Goal: Transaction & Acquisition: Purchase product/service

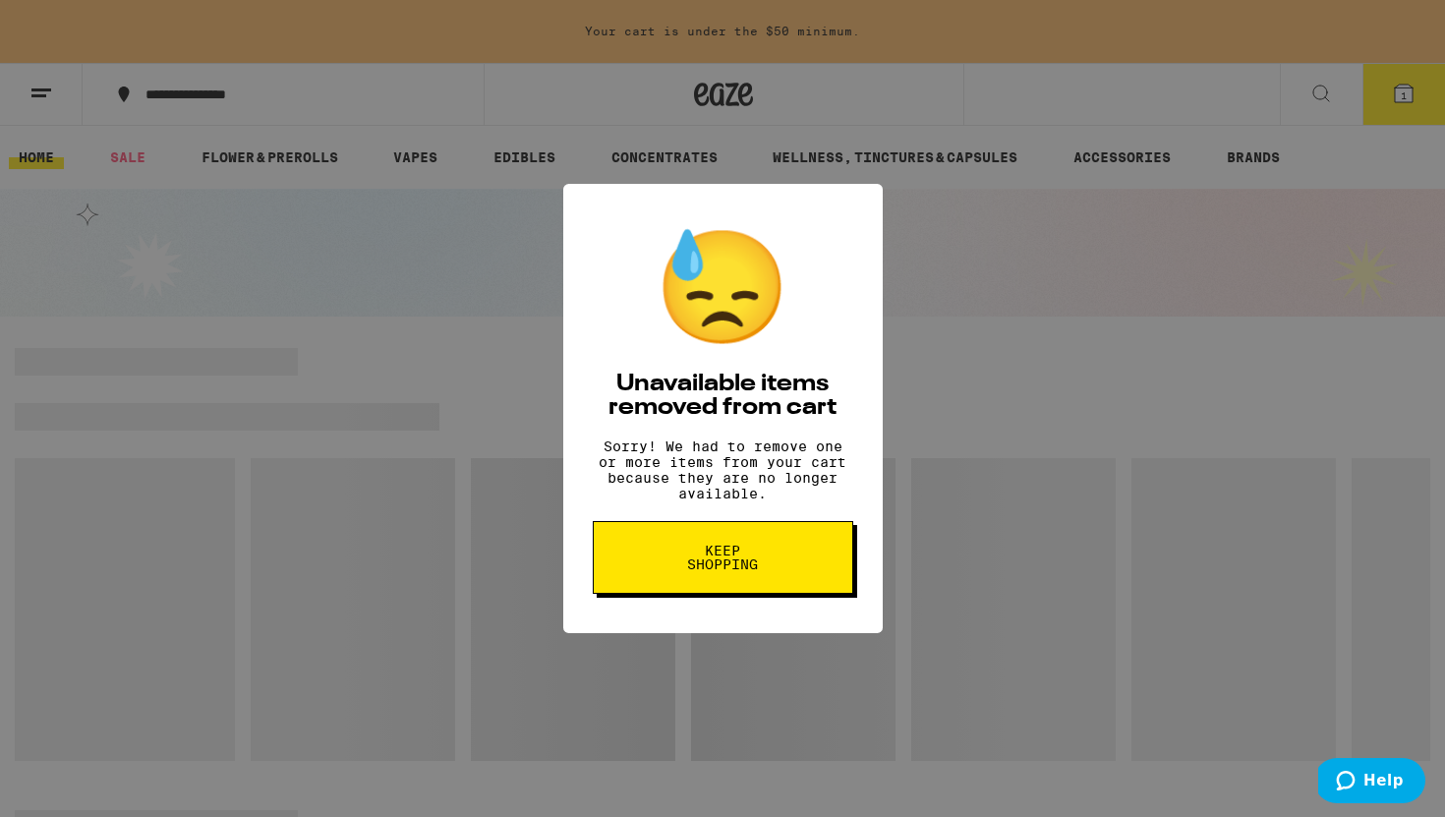
click at [723, 566] on span "Keep Shopping" at bounding box center [722, 558] width 101 height 28
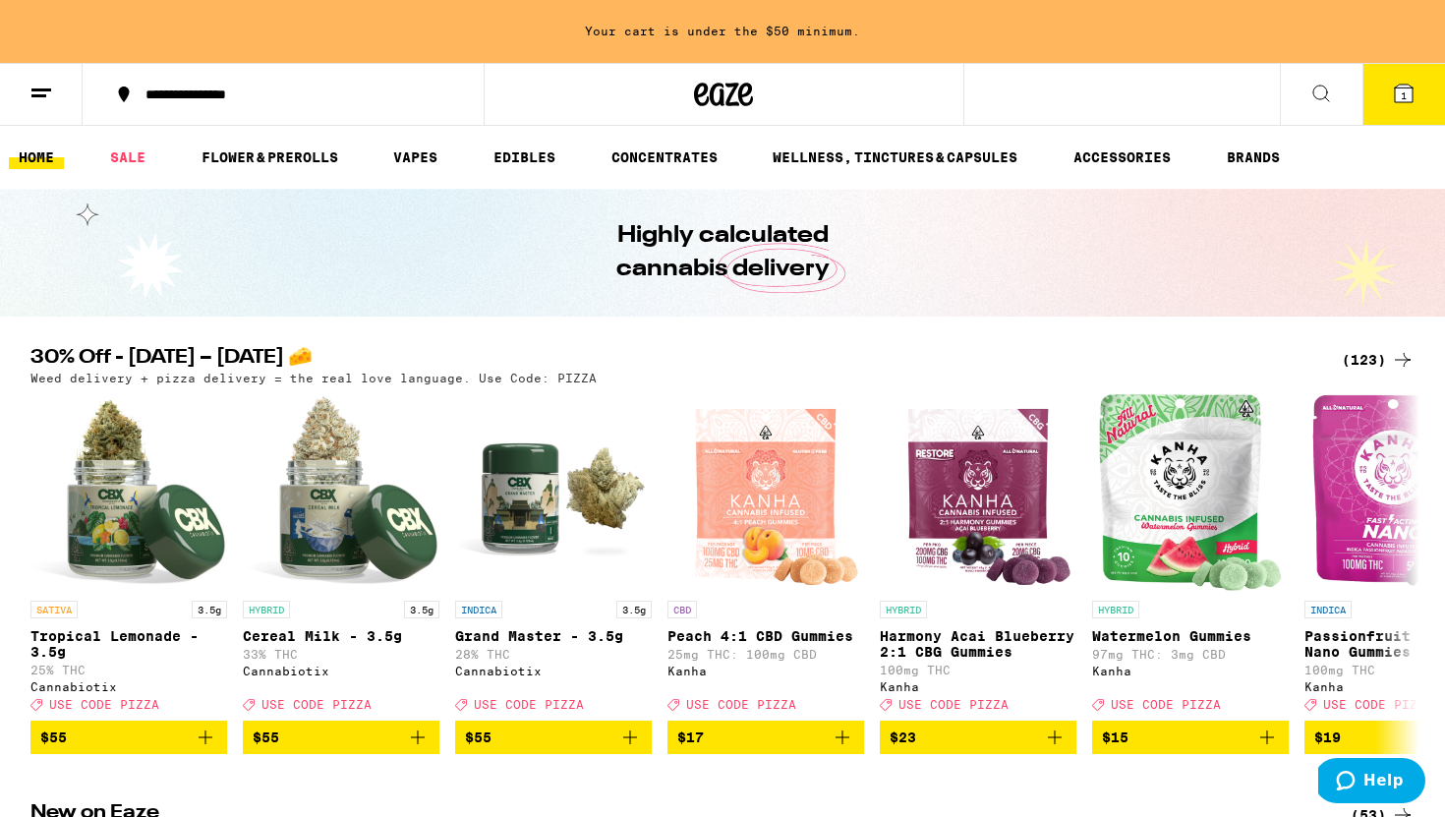
click at [1361, 358] on div "(123)" at bounding box center [1378, 360] width 73 height 24
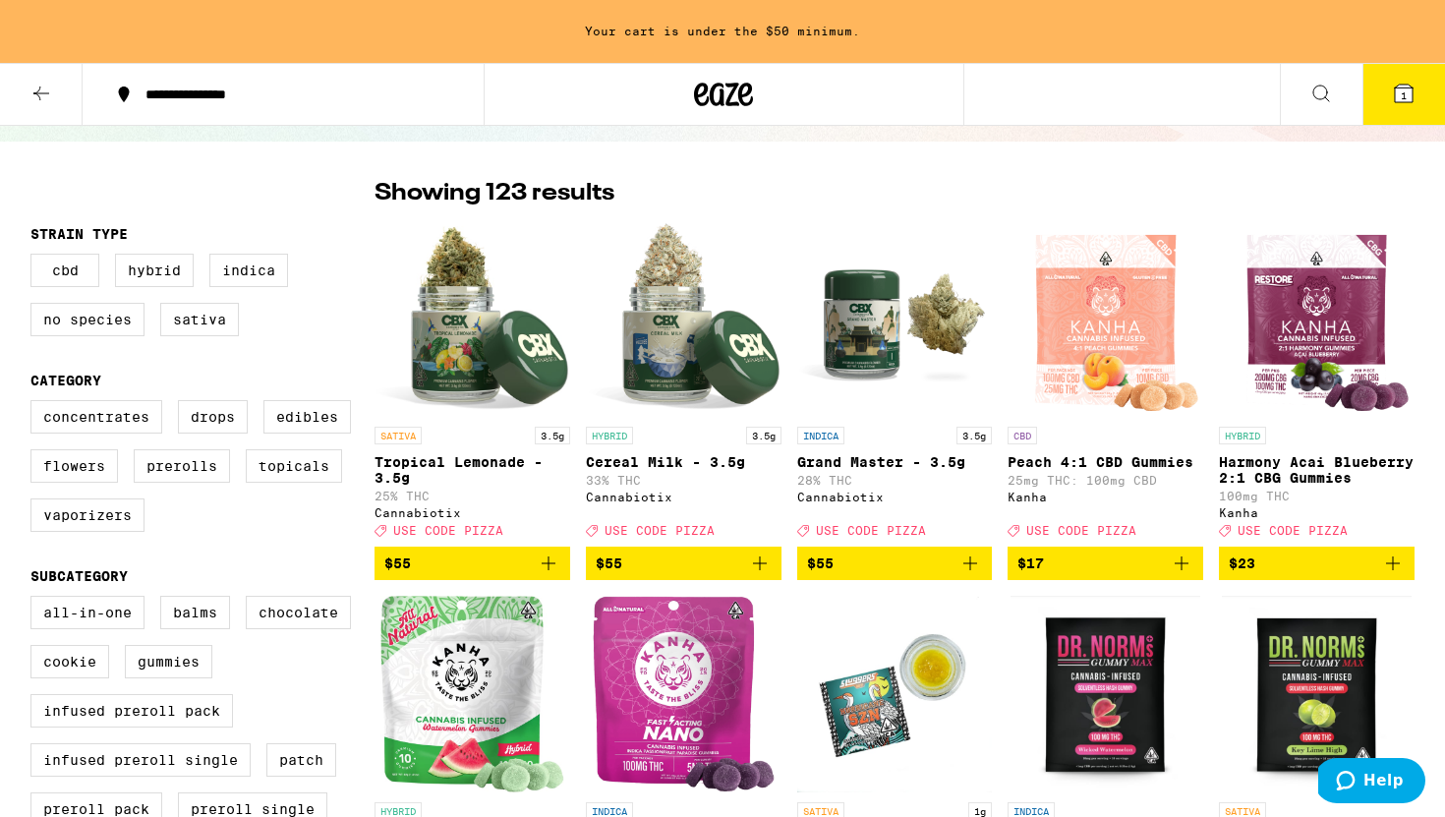
scroll to position [122, 0]
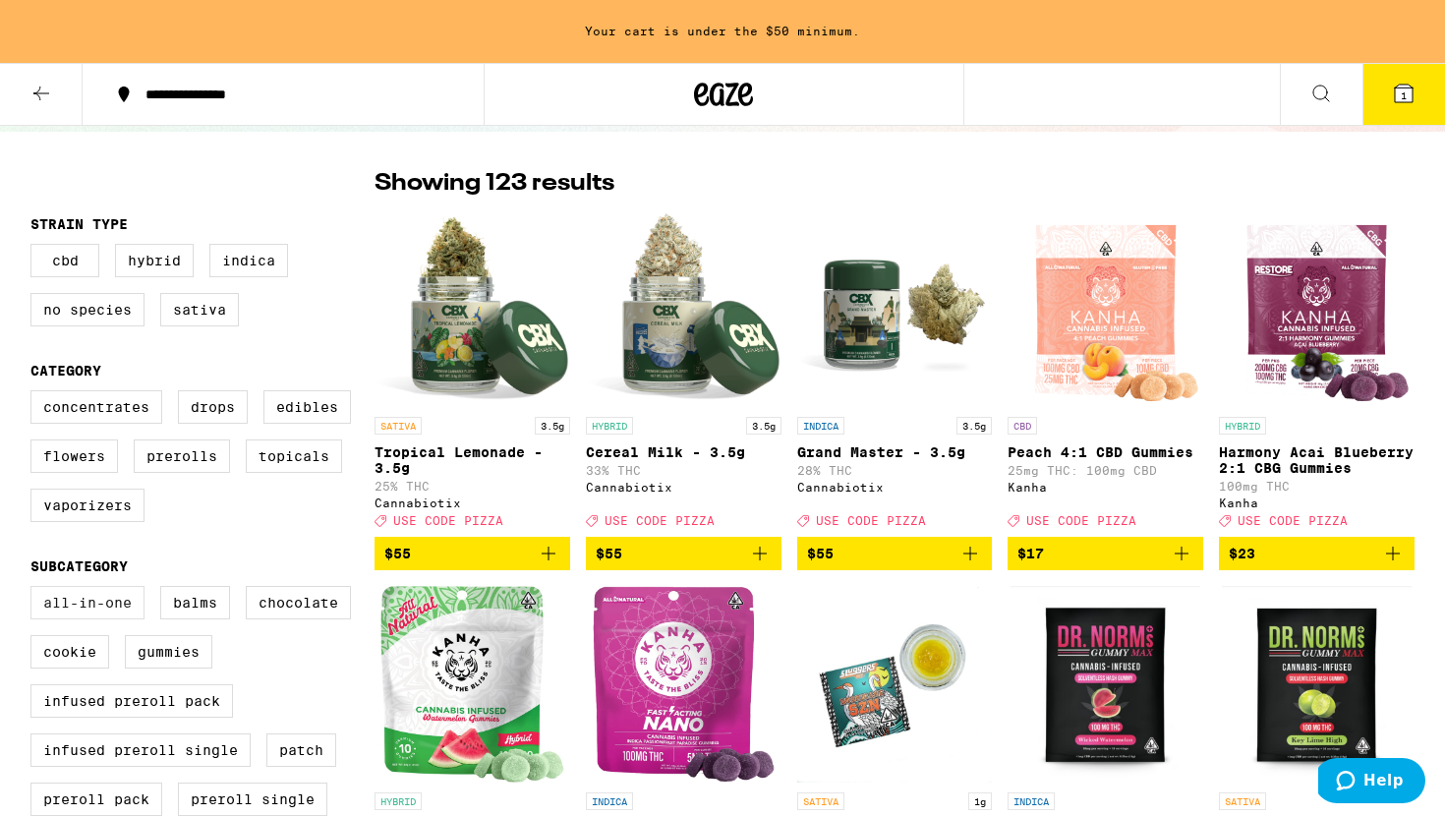
click at [129, 611] on label "All-In-One" at bounding box center [87, 602] width 114 height 33
click at [35, 590] on input "All-In-One" at bounding box center [34, 589] width 1 height 1
checkbox input "true"
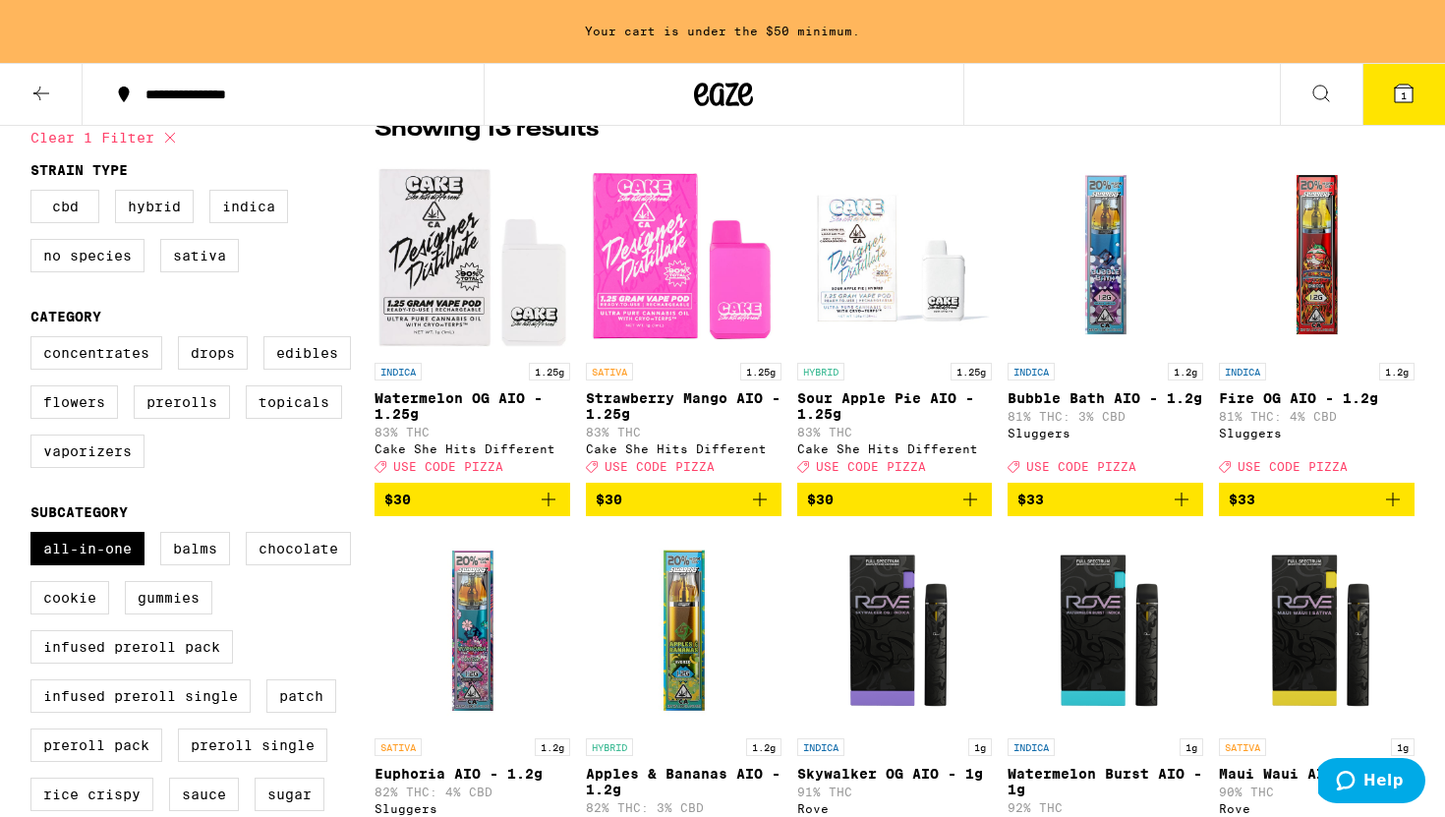
scroll to position [178, 0]
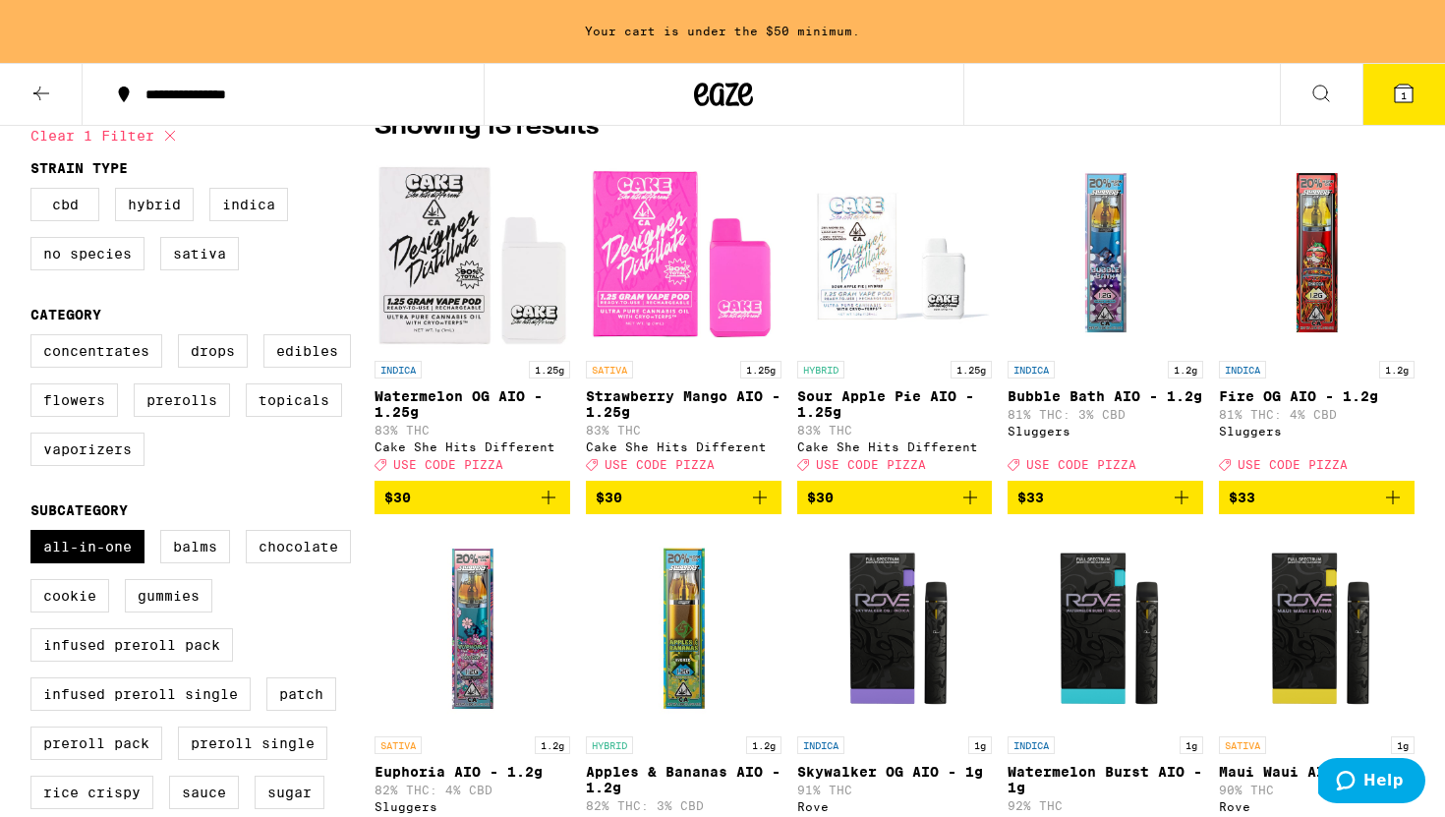
click at [271, 227] on div "CBD Hybrid Indica No Species Sativa" at bounding box center [202, 237] width 344 height 98
click at [268, 216] on label "Indica" at bounding box center [248, 204] width 79 height 33
click at [287, 210] on label "Indica" at bounding box center [248, 204] width 79 height 33
click at [35, 192] on input "Indica" at bounding box center [34, 191] width 1 height 1
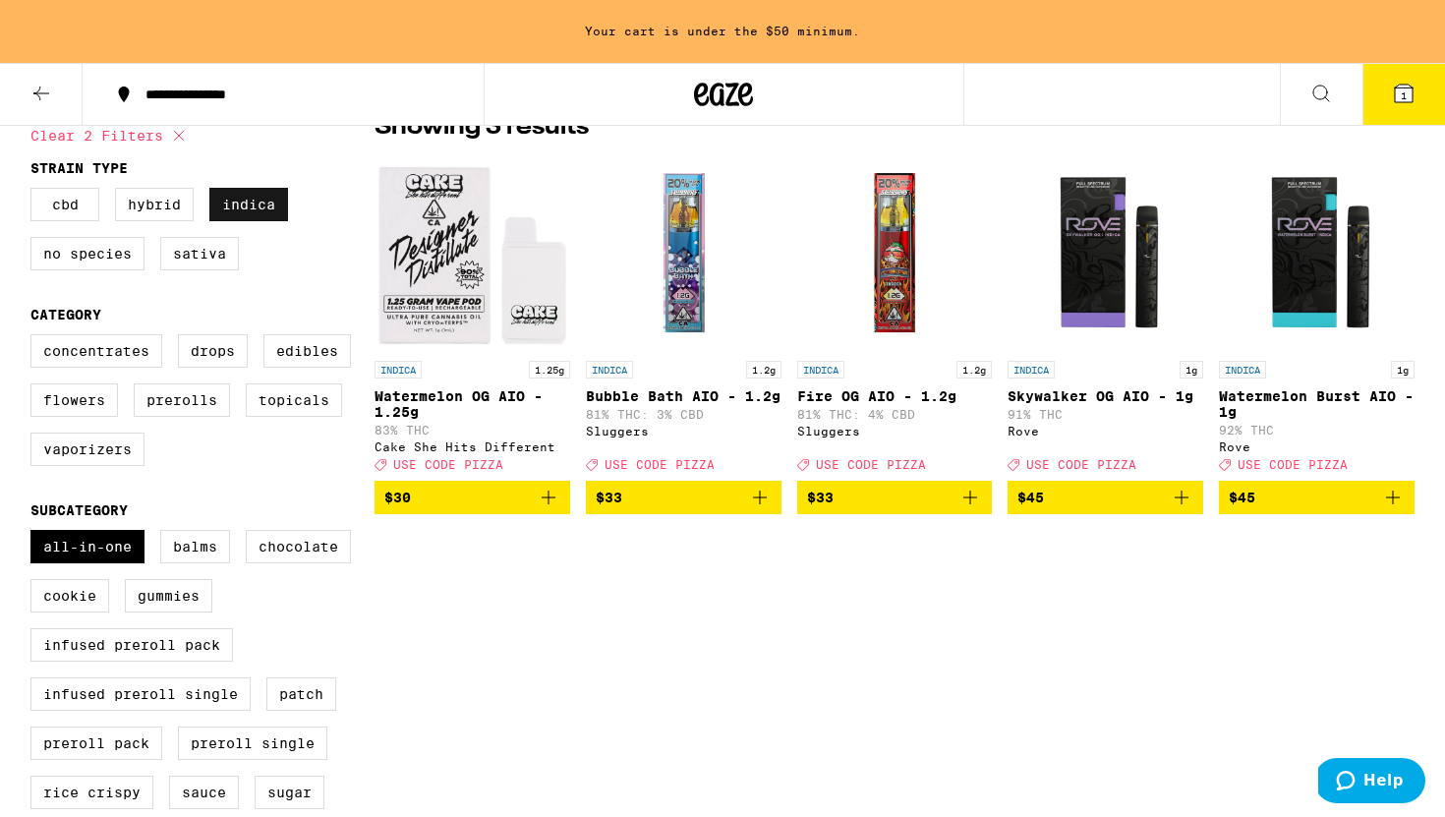
click at [251, 221] on label "Indica" at bounding box center [248, 204] width 79 height 33
click at [35, 192] on input "Indica" at bounding box center [34, 191] width 1 height 1
checkbox input "false"
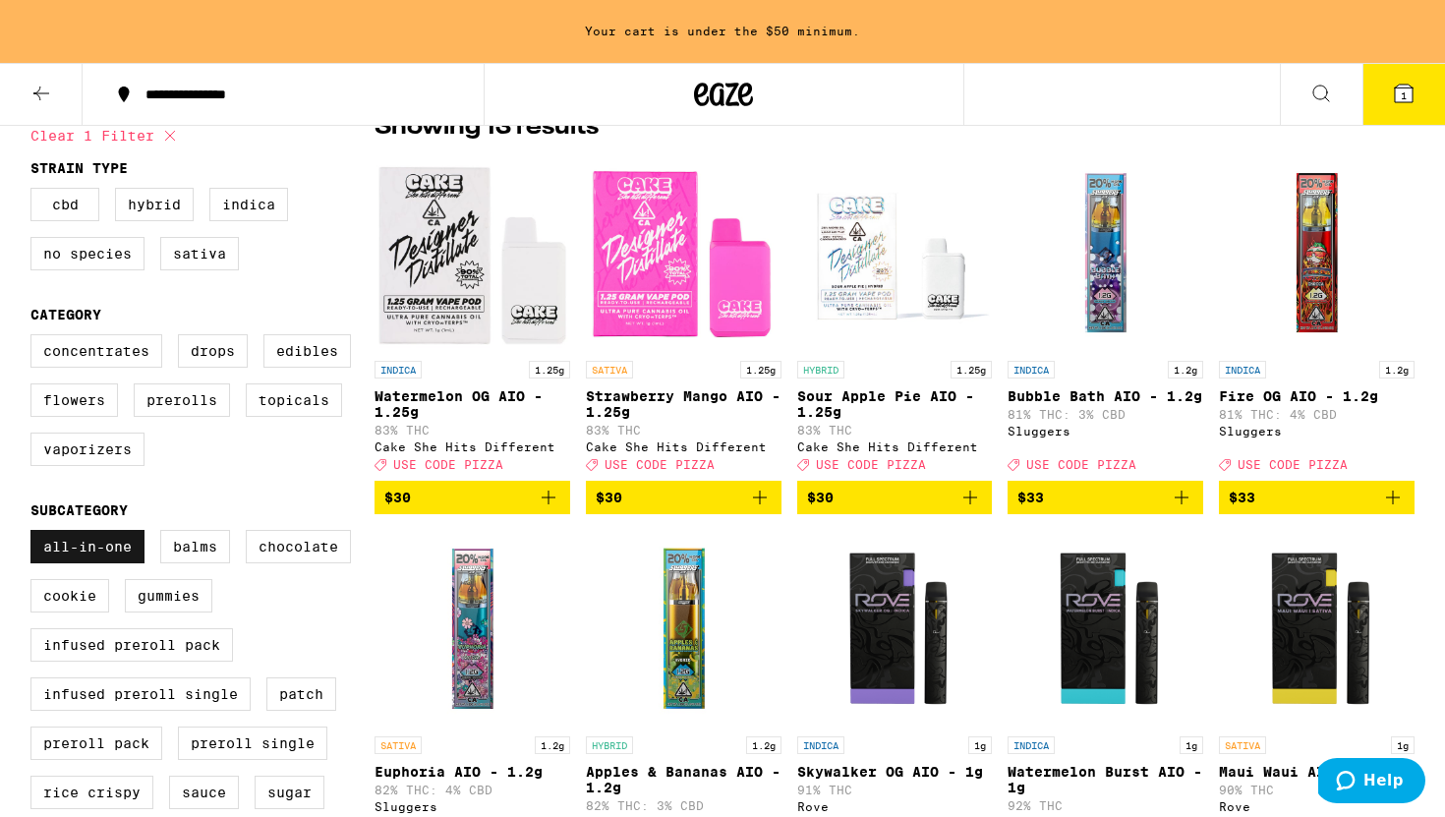
click at [86, 562] on label "All-In-One" at bounding box center [87, 546] width 114 height 33
click at [35, 534] on input "All-In-One" at bounding box center [34, 533] width 1 height 1
checkbox input "false"
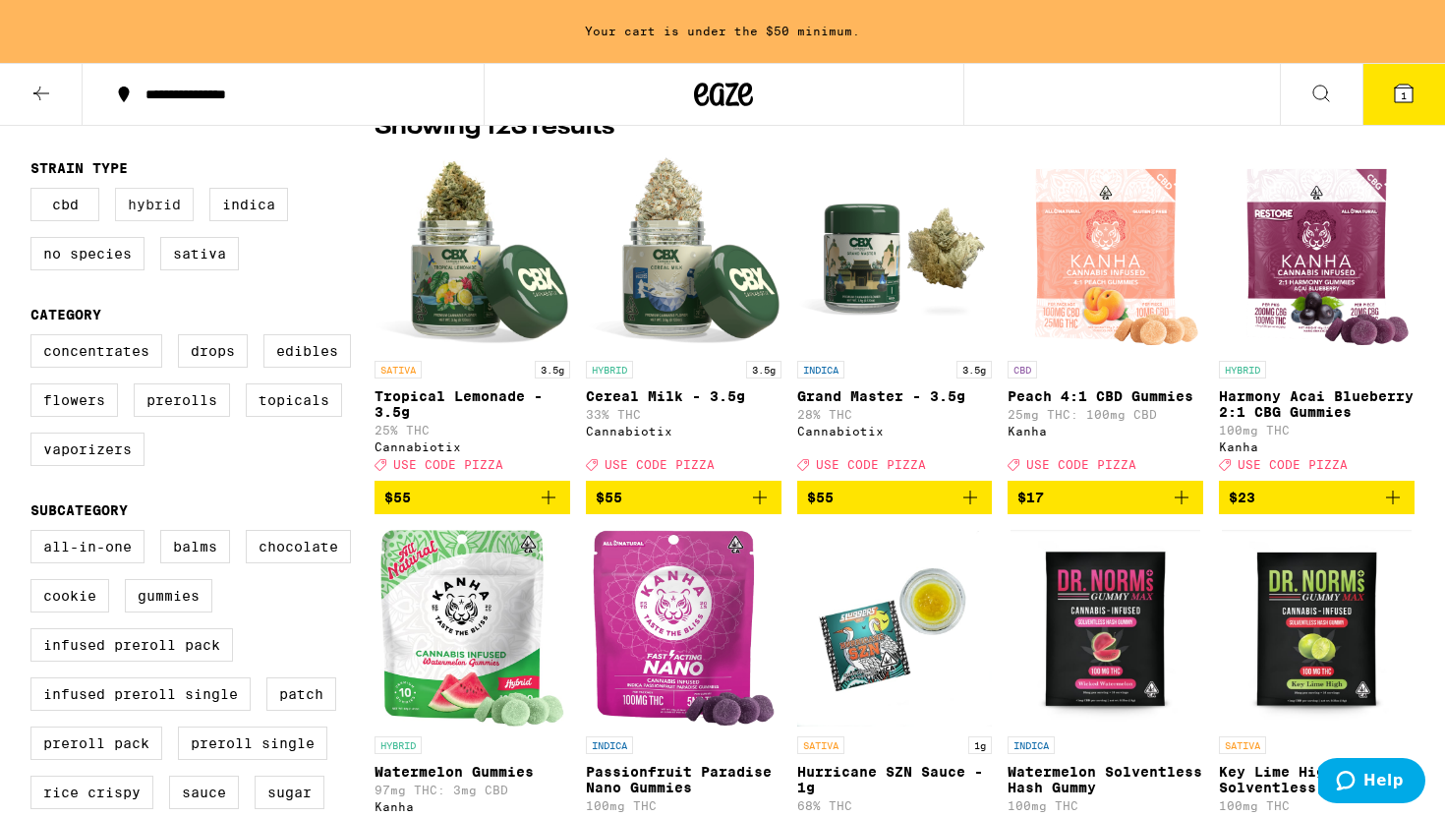
click at [148, 203] on label "Hybrid" at bounding box center [154, 204] width 79 height 33
click at [35, 192] on input "Hybrid" at bounding box center [34, 191] width 1 height 1
checkbox input "true"
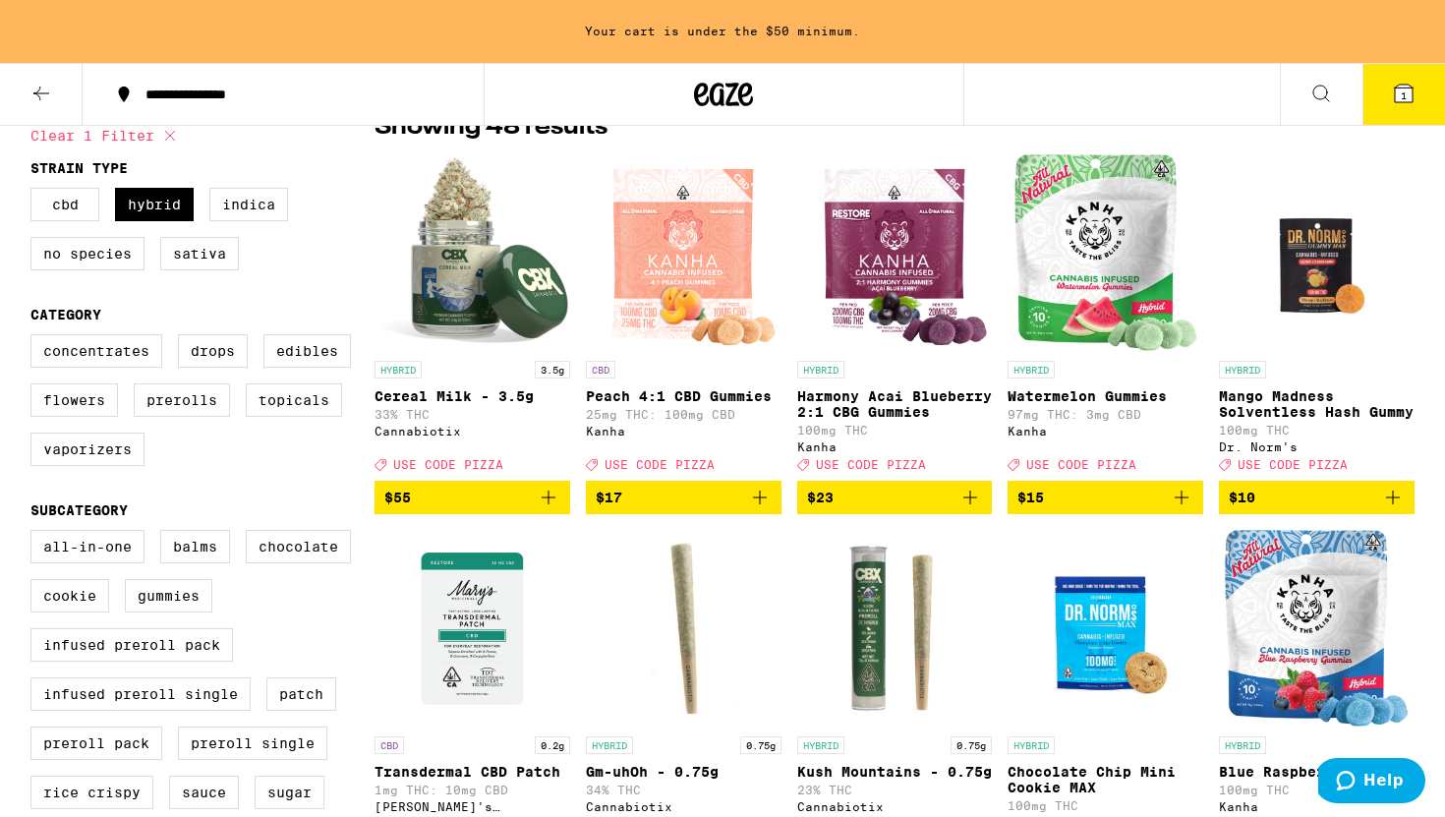
click at [543, 507] on icon "Add to bag" at bounding box center [549, 498] width 24 height 24
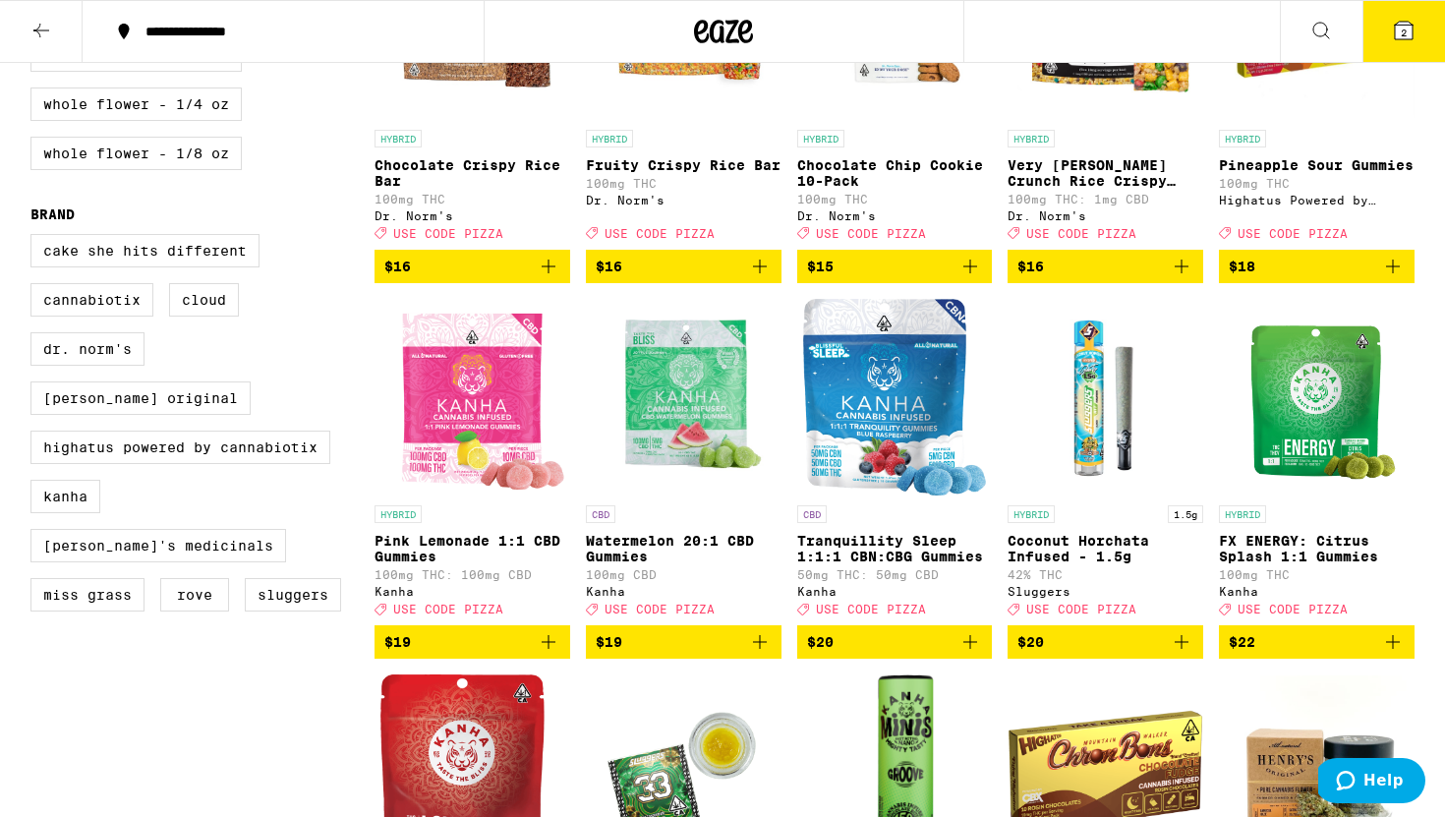
scroll to position [1112, 0]
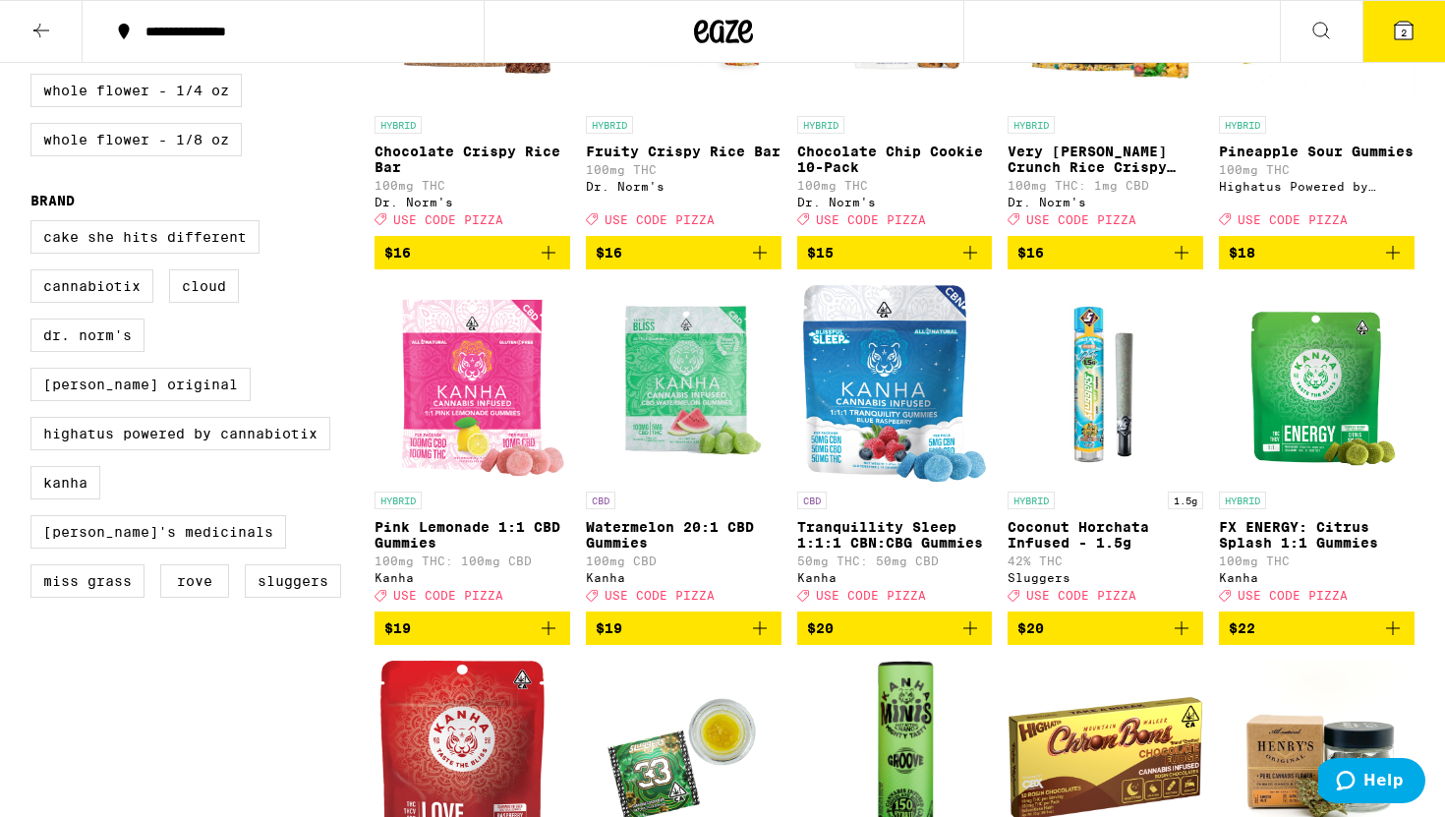
click at [552, 640] on icon "Add to bag" at bounding box center [549, 628] width 24 height 24
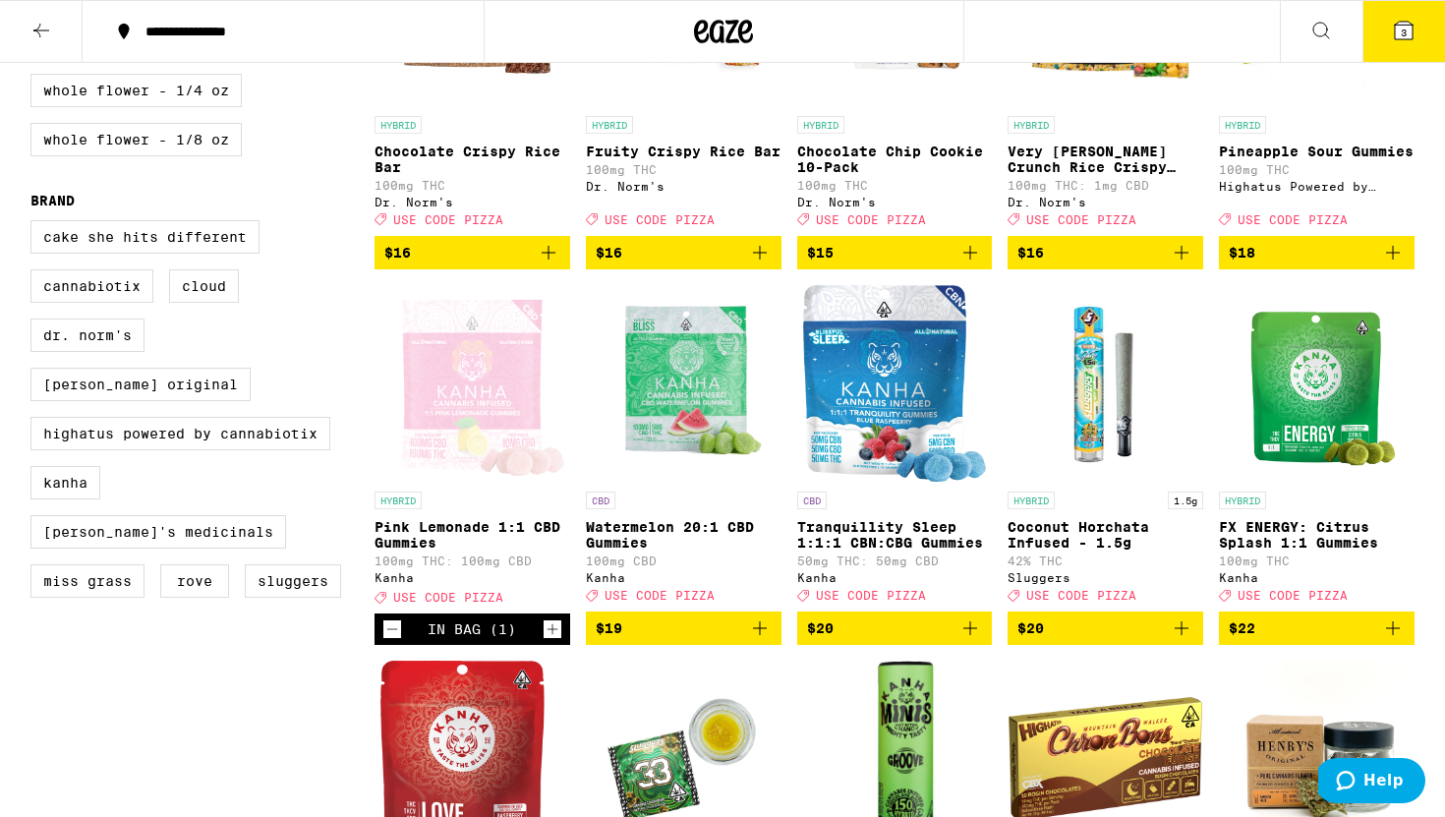
click at [552, 641] on icon "Increment" at bounding box center [553, 629] width 18 height 24
click at [971, 640] on icon "Add to bag" at bounding box center [970, 628] width 24 height 24
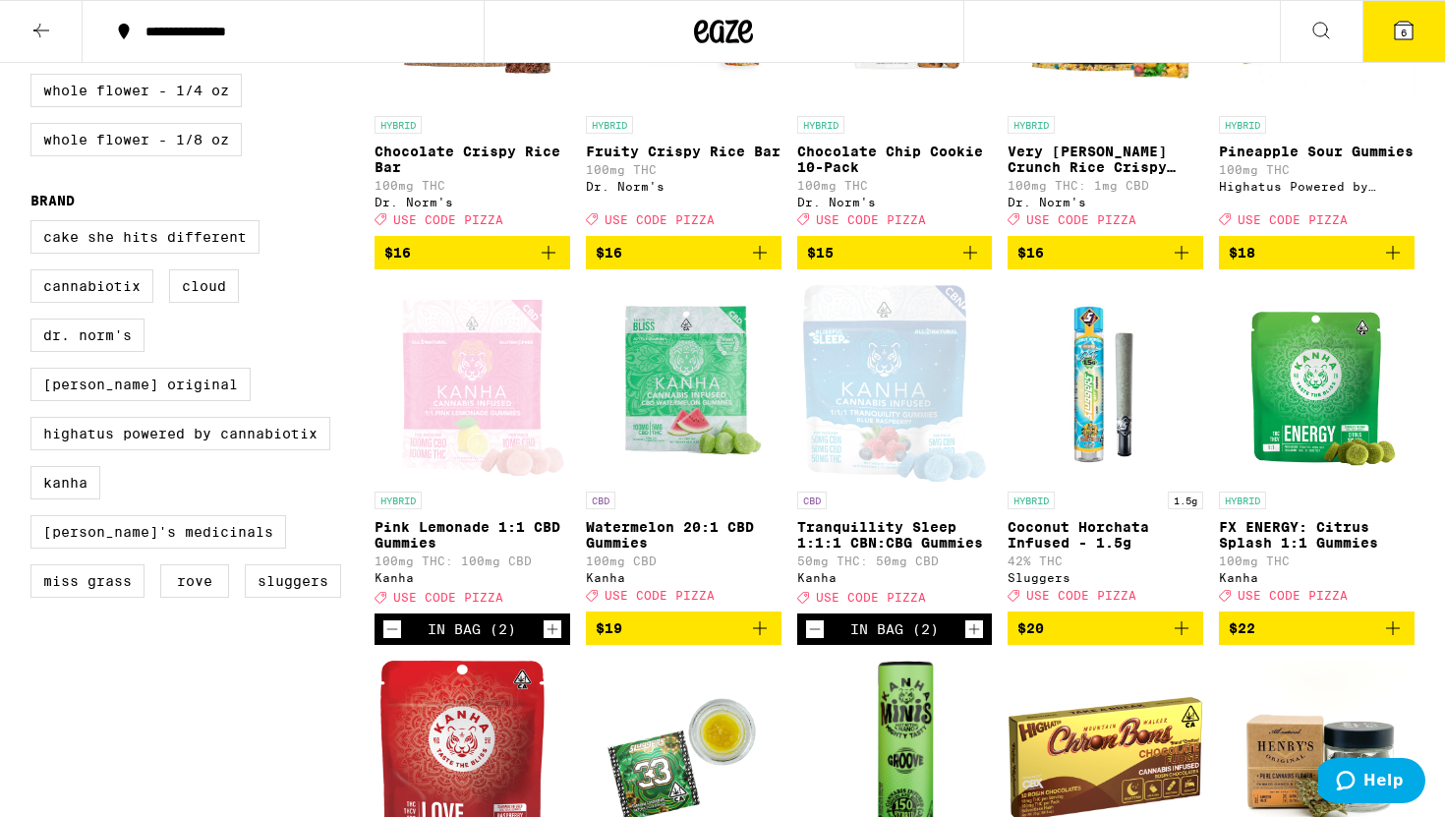
click at [811, 641] on icon "Decrement" at bounding box center [815, 629] width 18 height 24
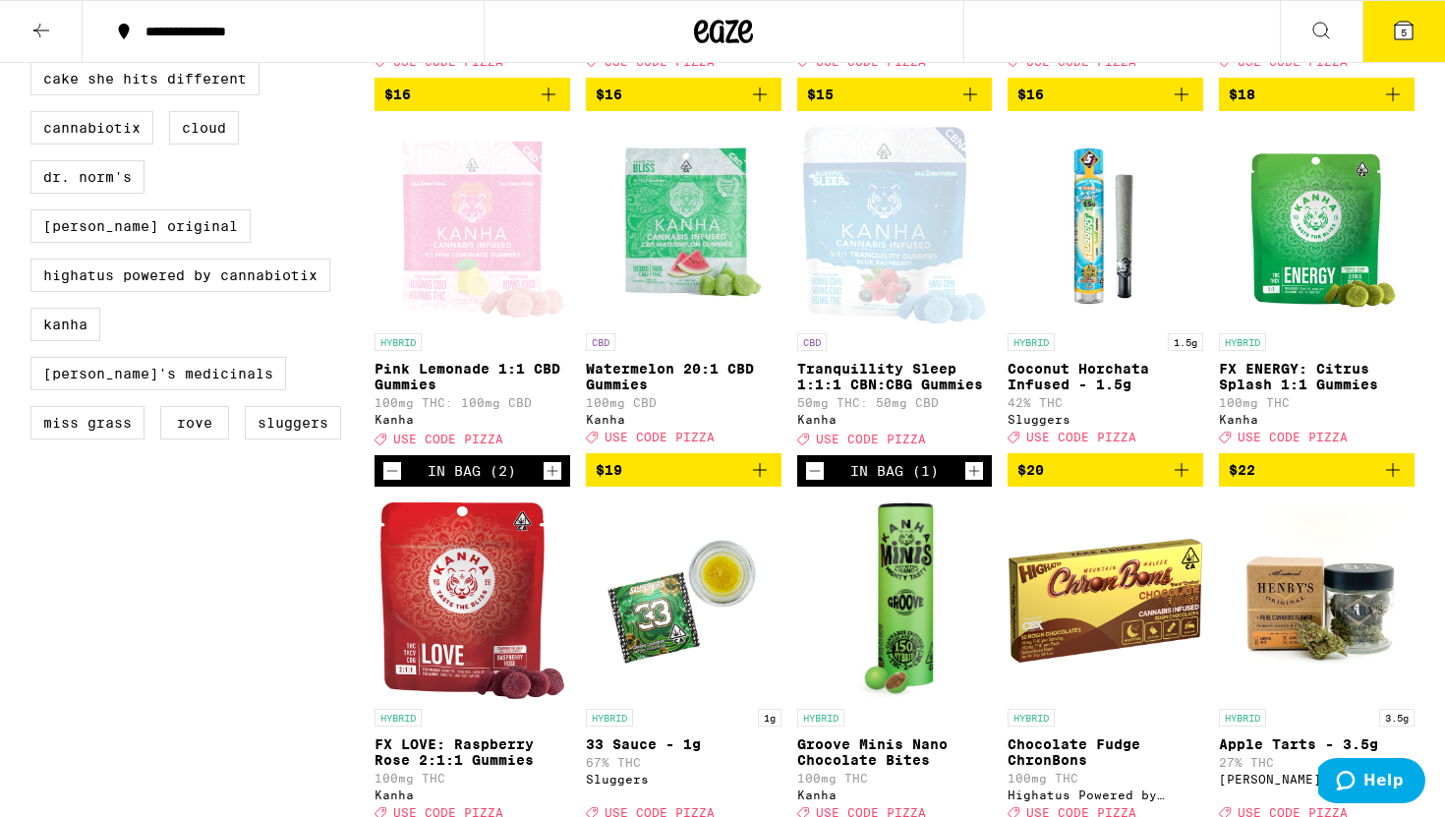
scroll to position [1290, 0]
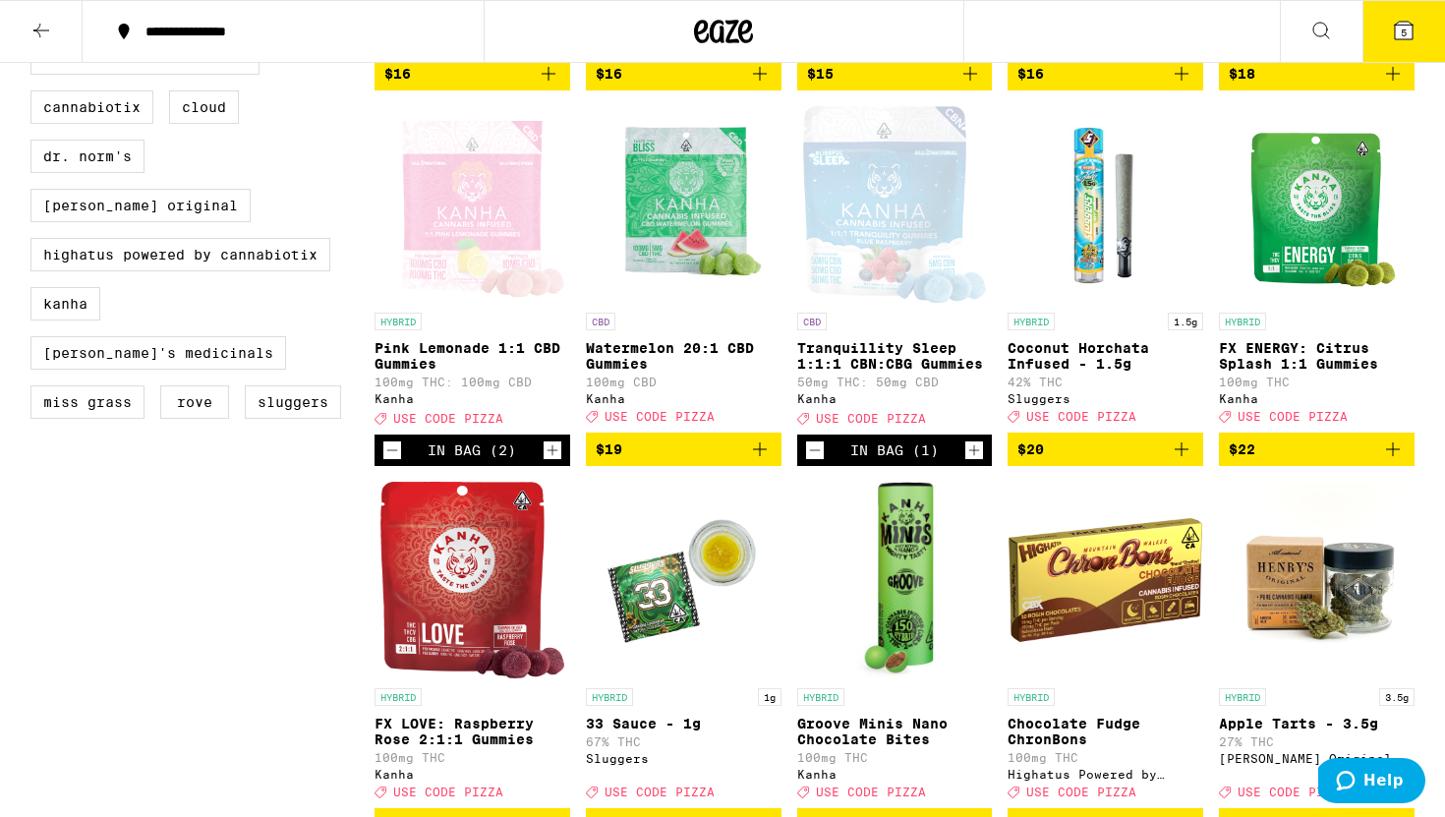
click at [399, 462] on icon "Decrement" at bounding box center [392, 450] width 18 height 24
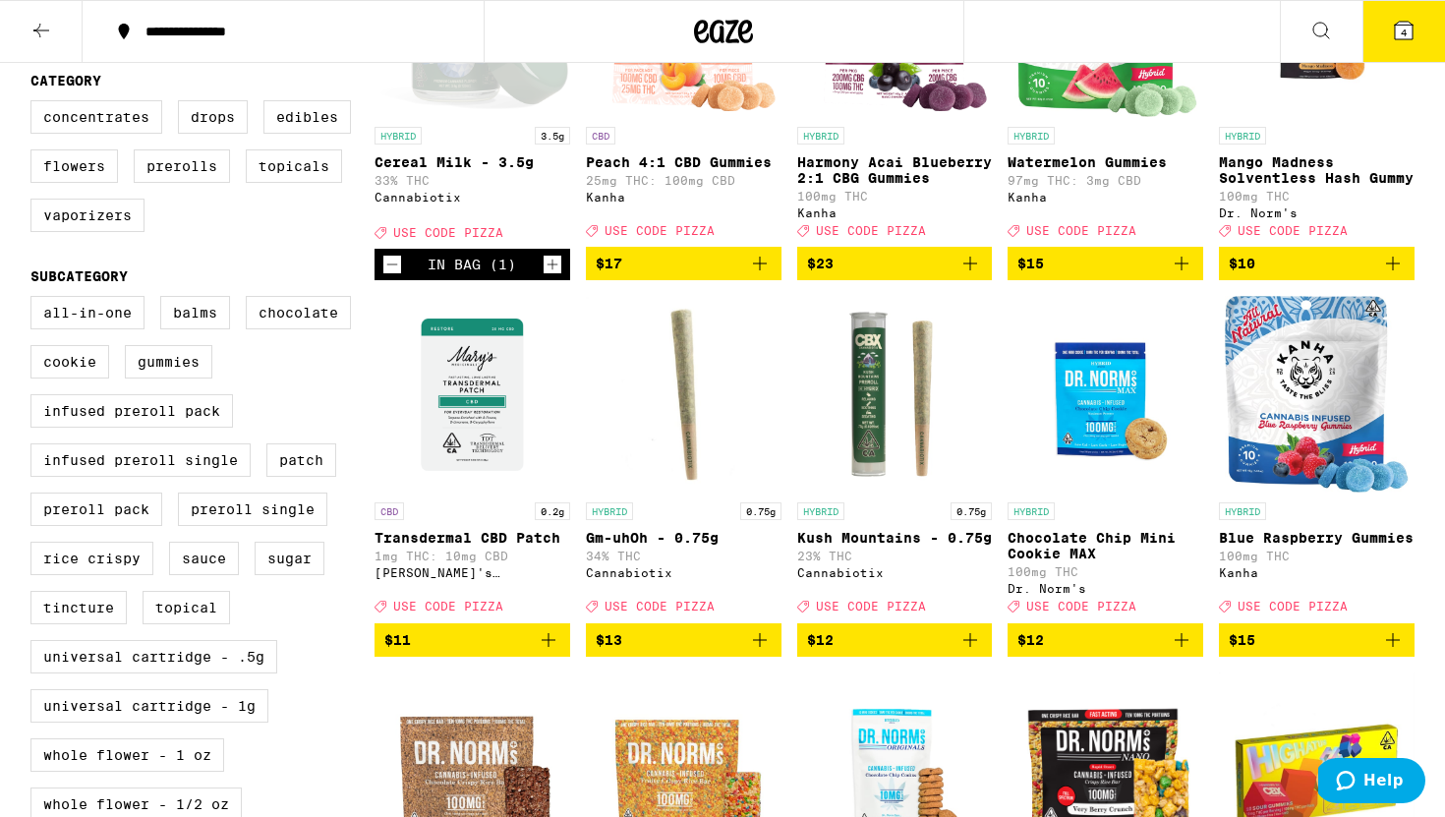
scroll to position [0, 0]
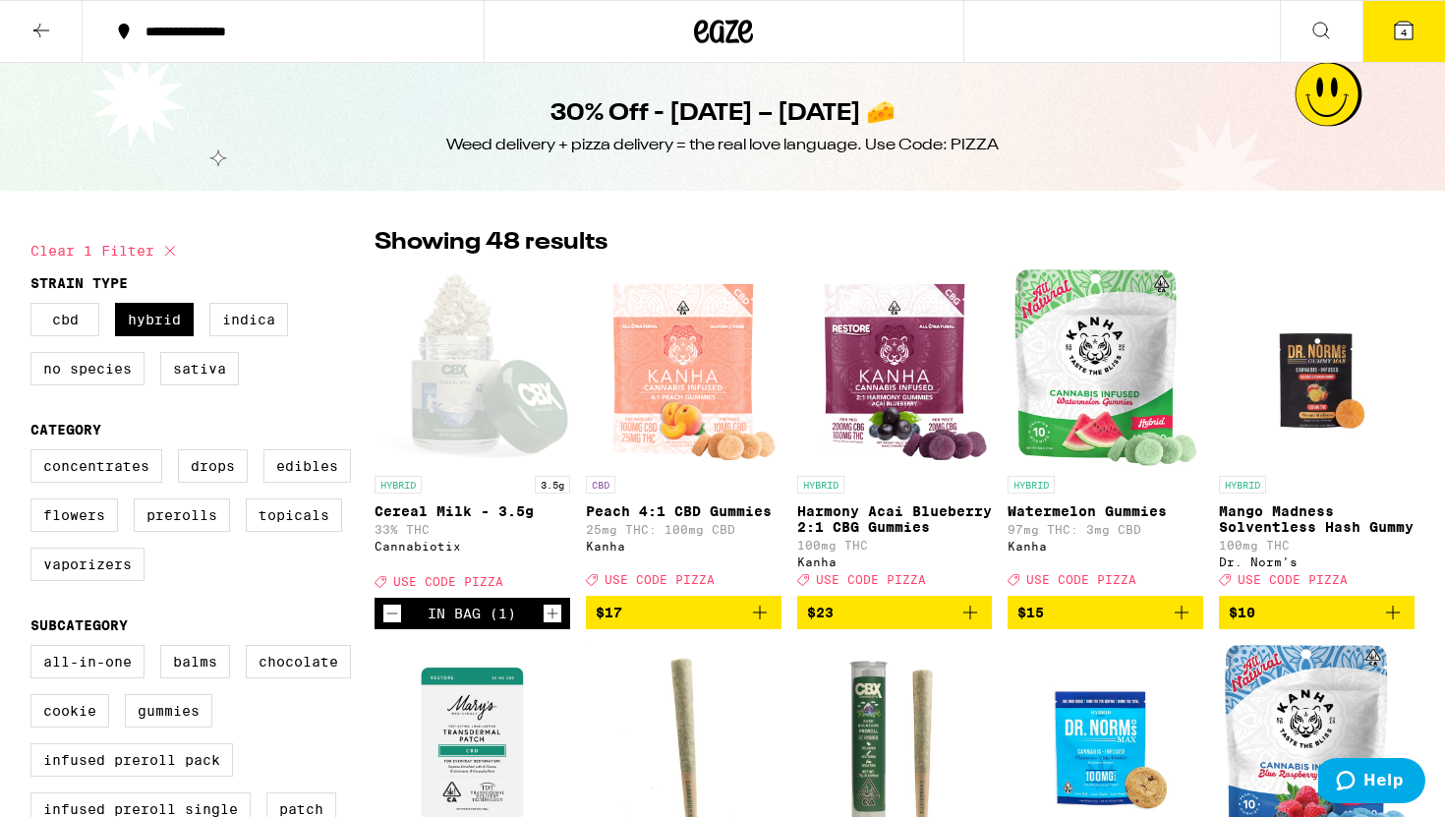
click at [57, 44] on button at bounding box center [41, 32] width 83 height 62
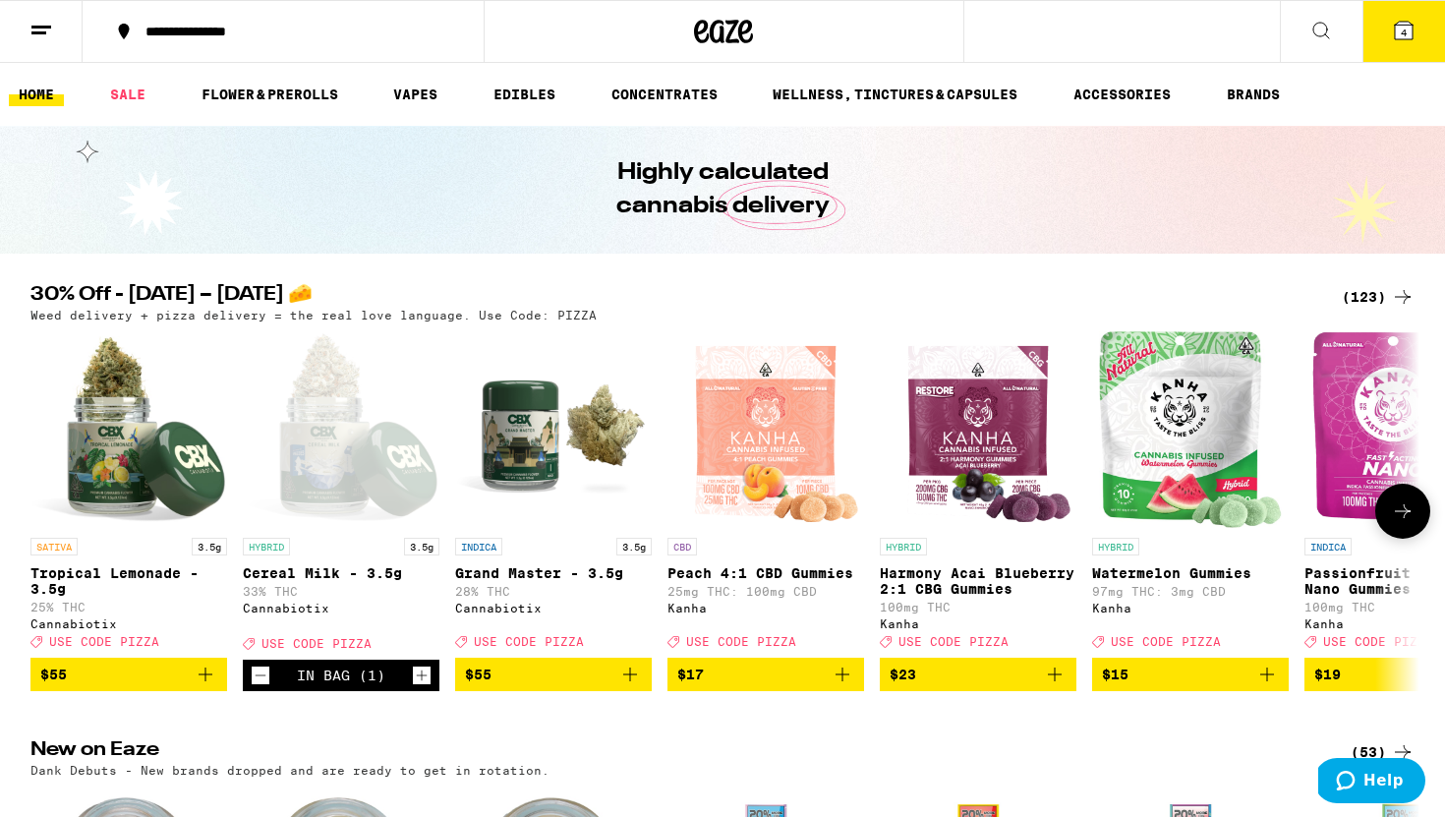
scroll to position [208, 0]
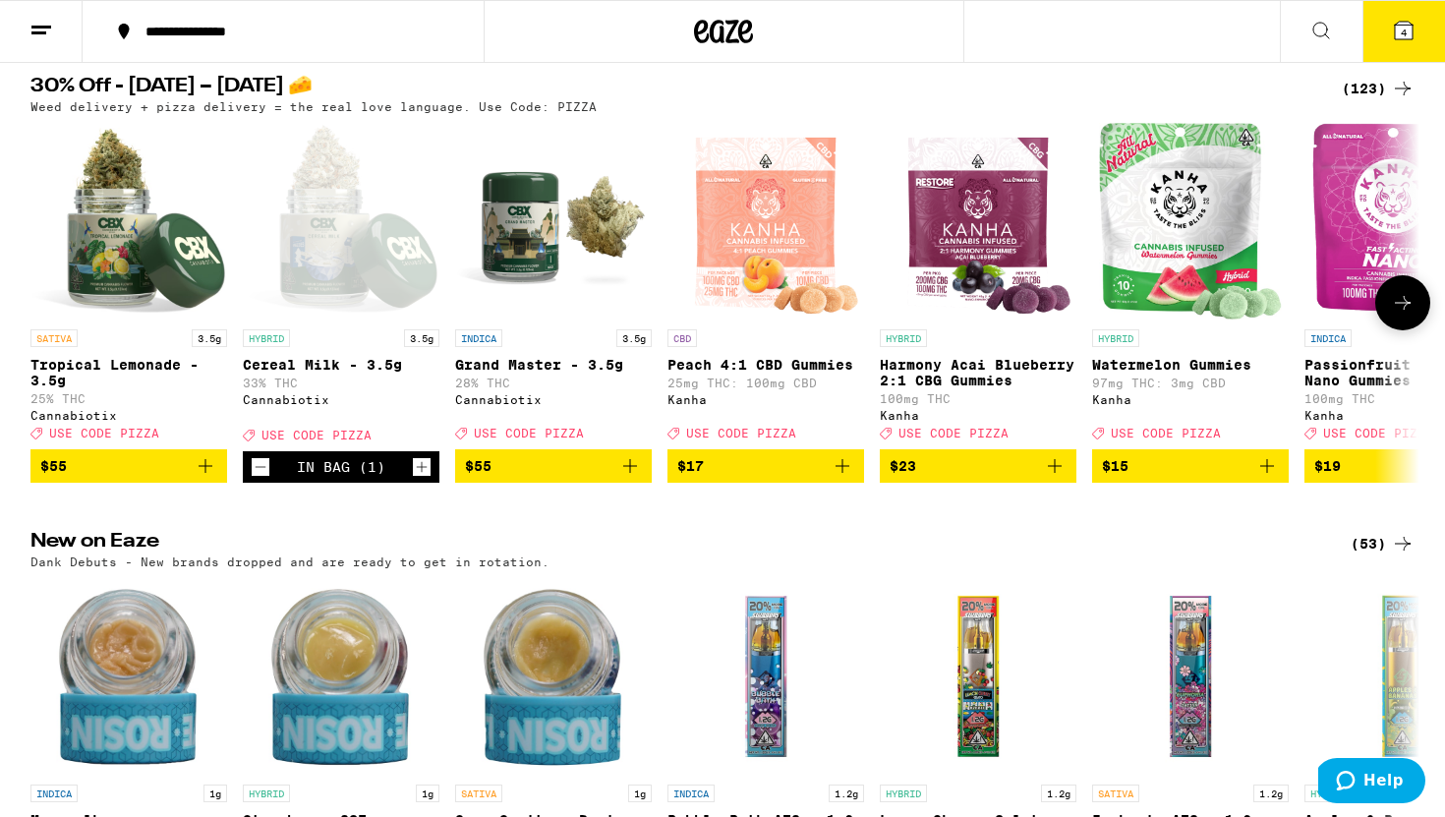
click at [477, 578] on img "Open page for Sour Spritzer Rosin - 1g from Bear Labs" at bounding box center [553, 676] width 197 height 197
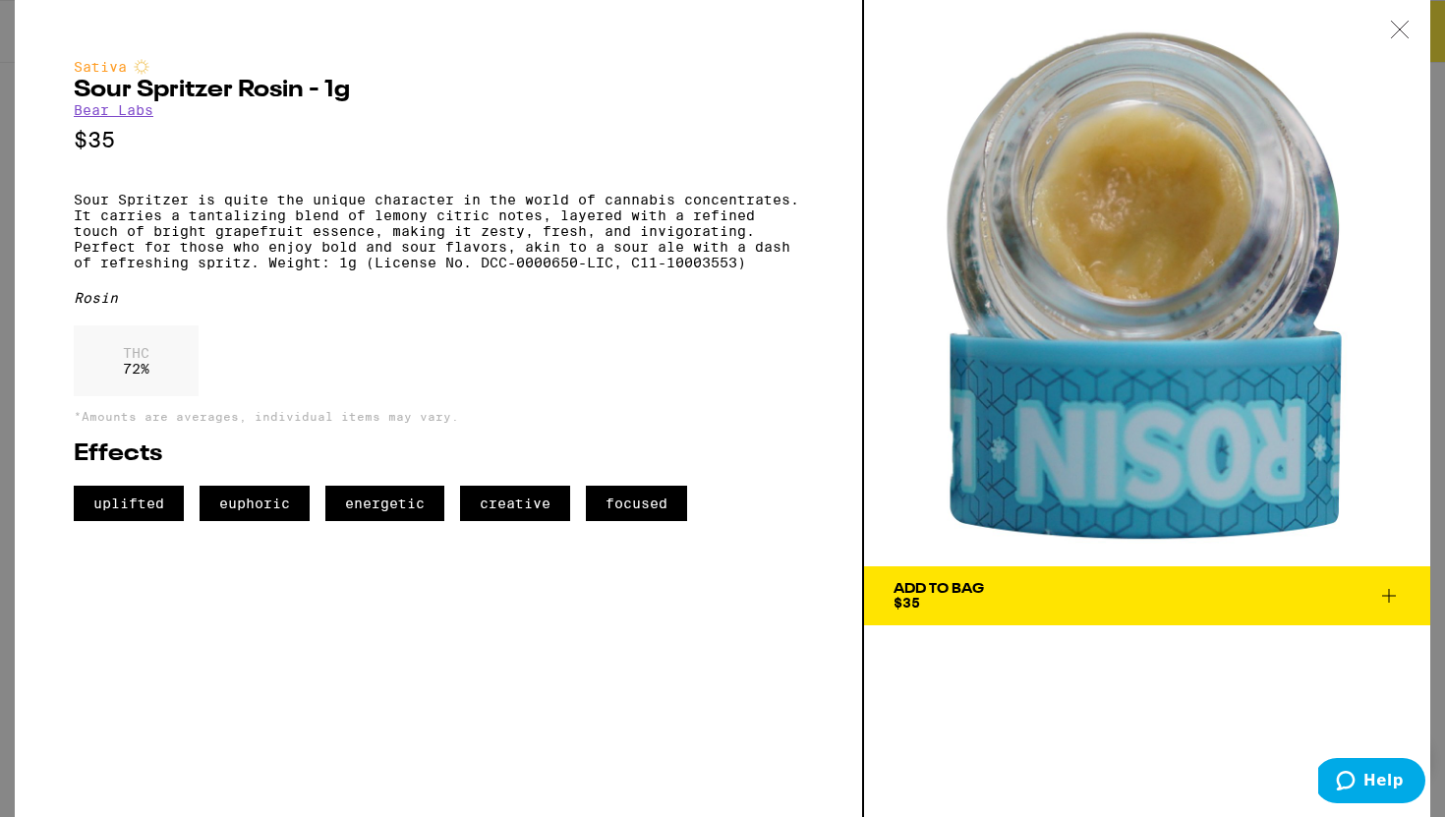
scroll to position [1201, 0]
click at [1395, 33] on icon at bounding box center [1400, 30] width 20 height 18
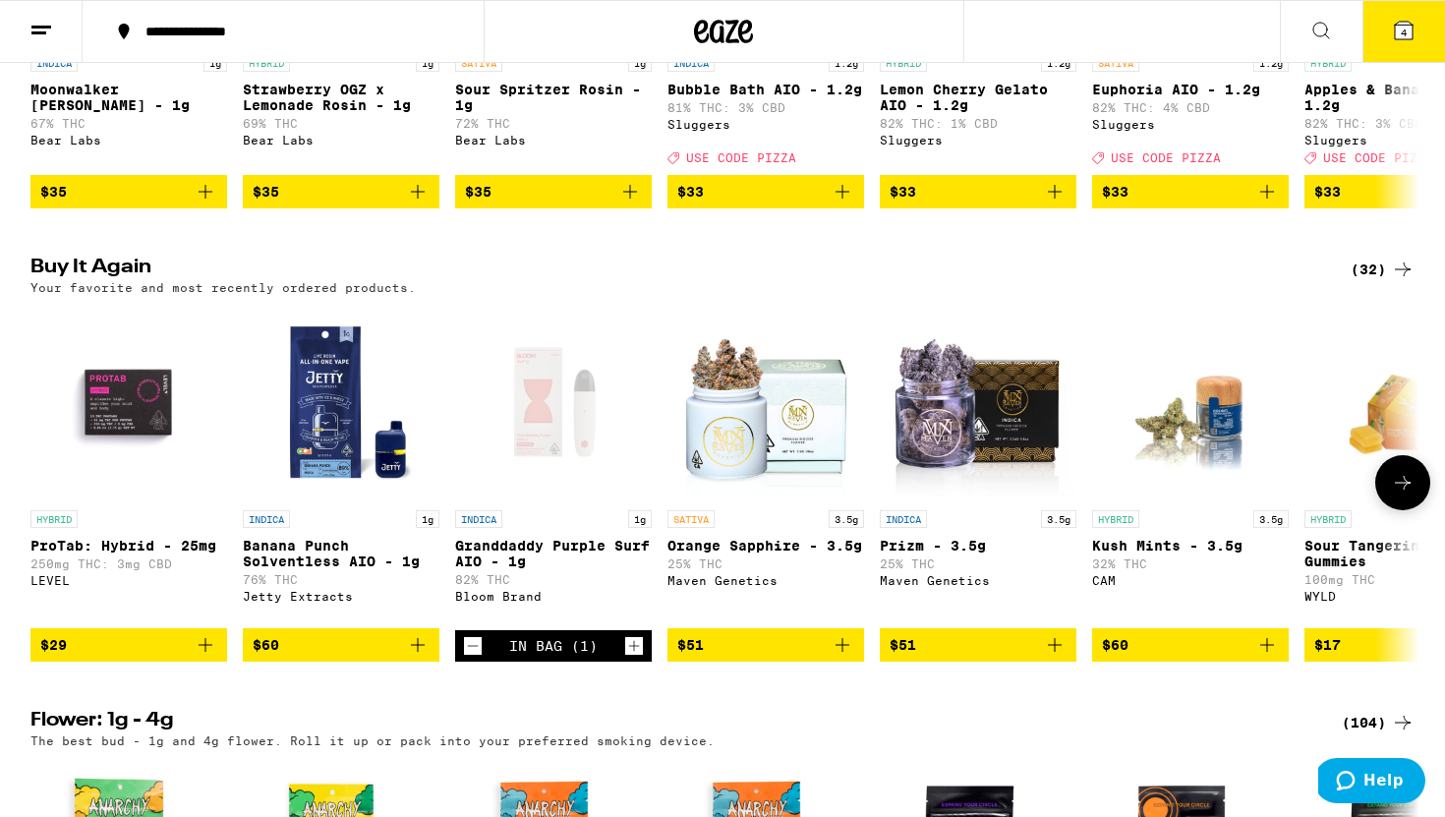
scroll to position [943, 0]
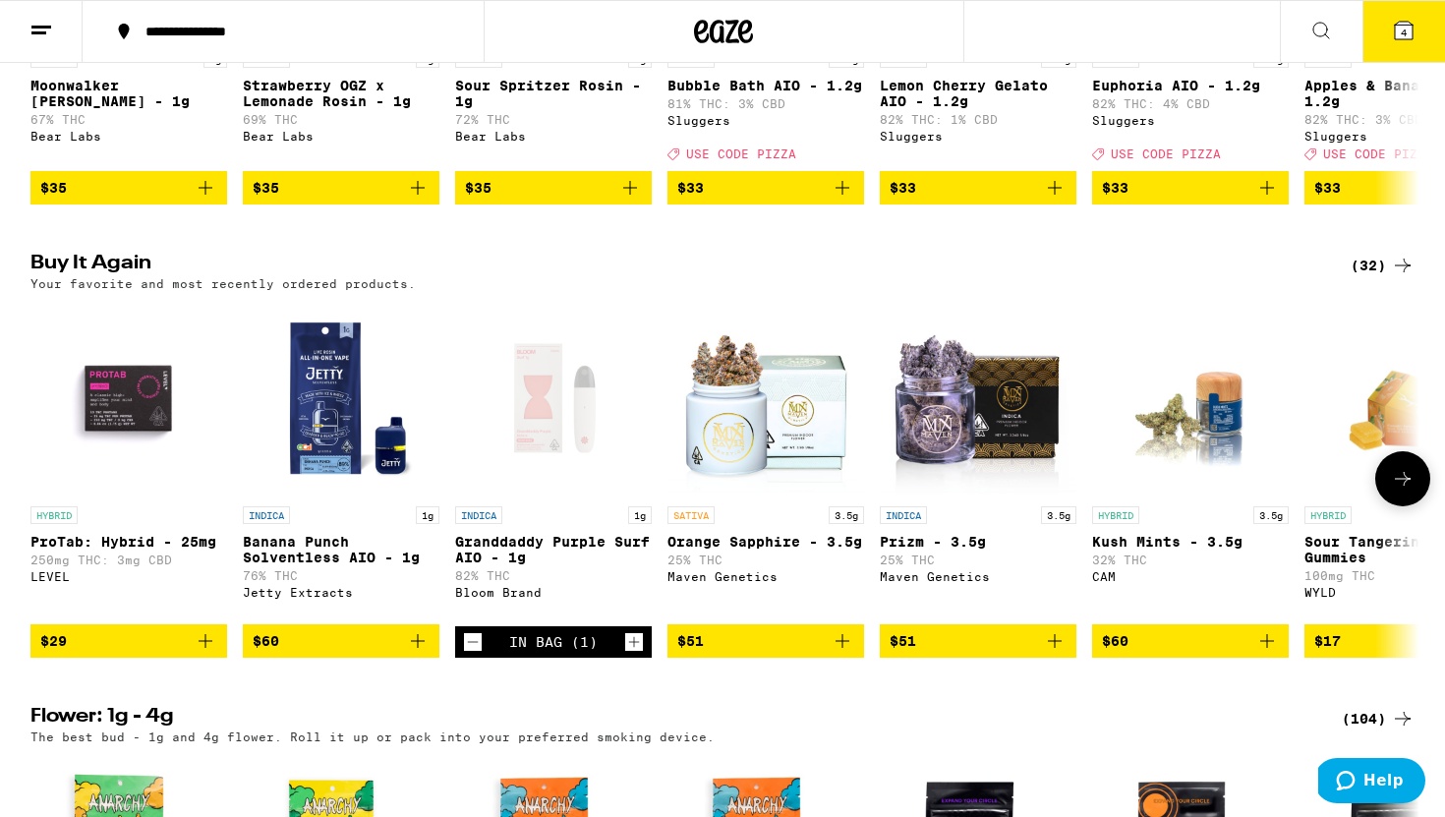
click at [420, 658] on button "$60" at bounding box center [341, 640] width 197 height 33
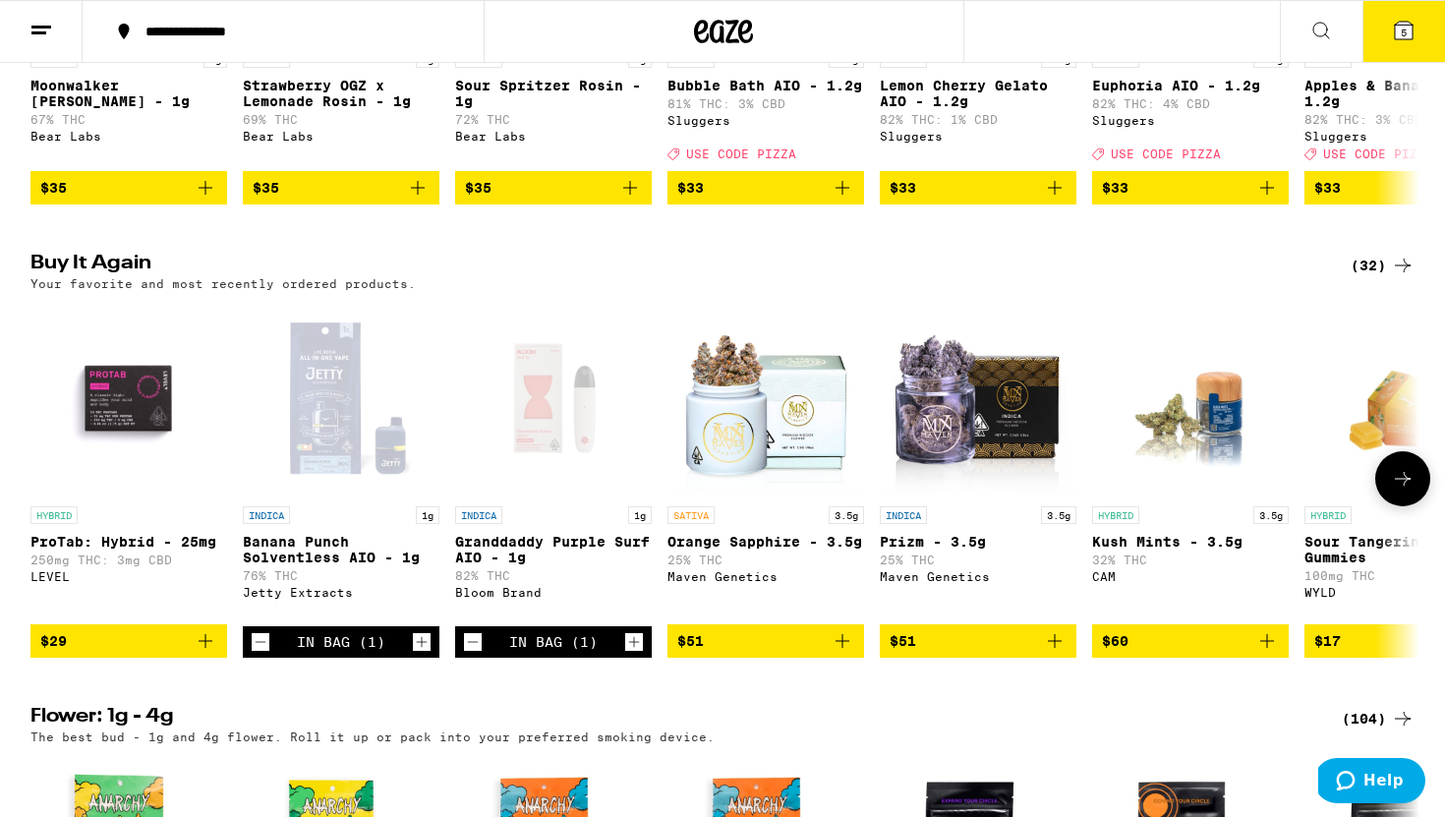
click at [476, 654] on icon "Decrement" at bounding box center [473, 642] width 18 height 24
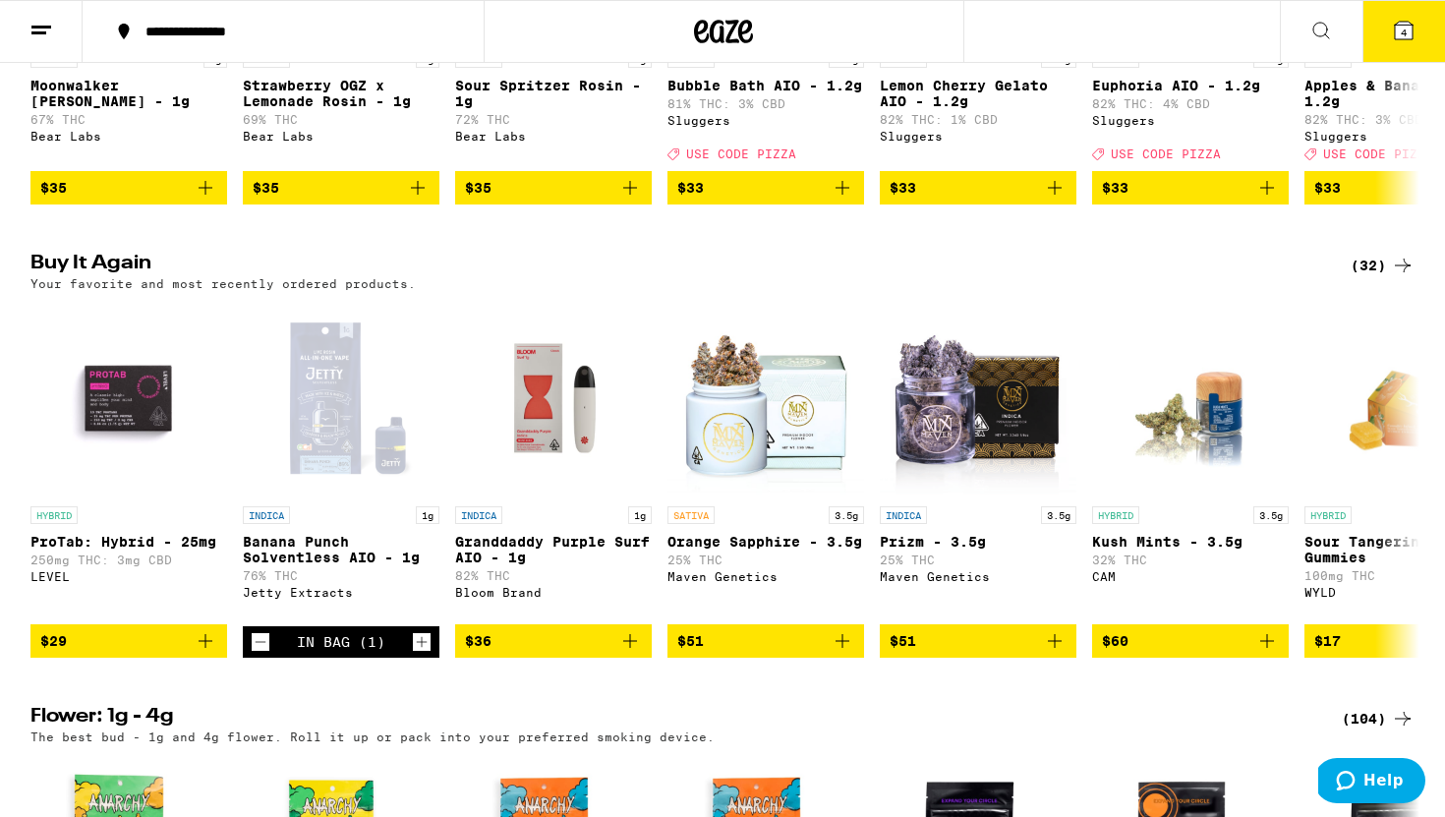
click at [1385, 37] on button "4" at bounding box center [1403, 31] width 83 height 61
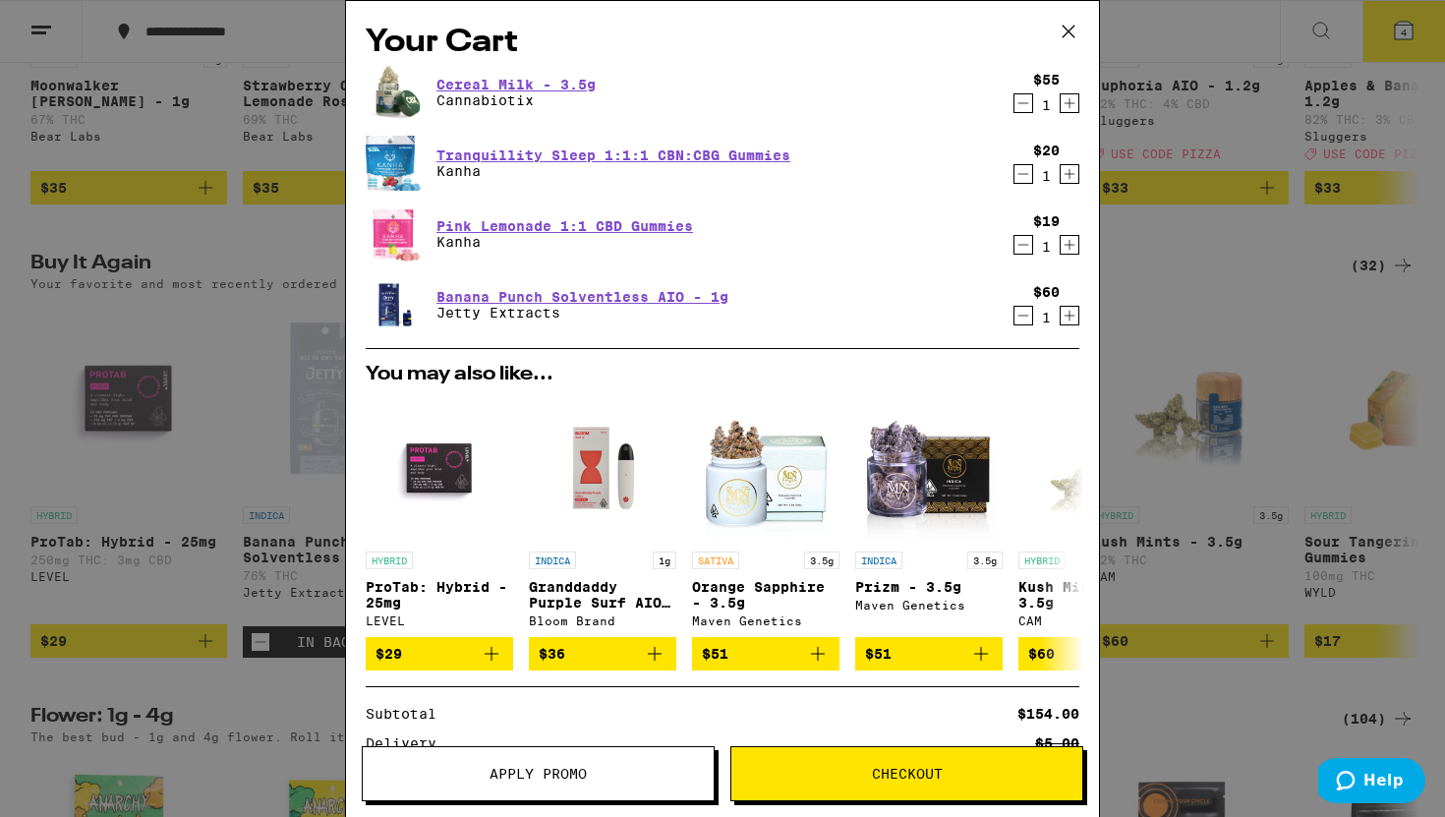
click at [542, 763] on button "Apply Promo" at bounding box center [538, 773] width 353 height 55
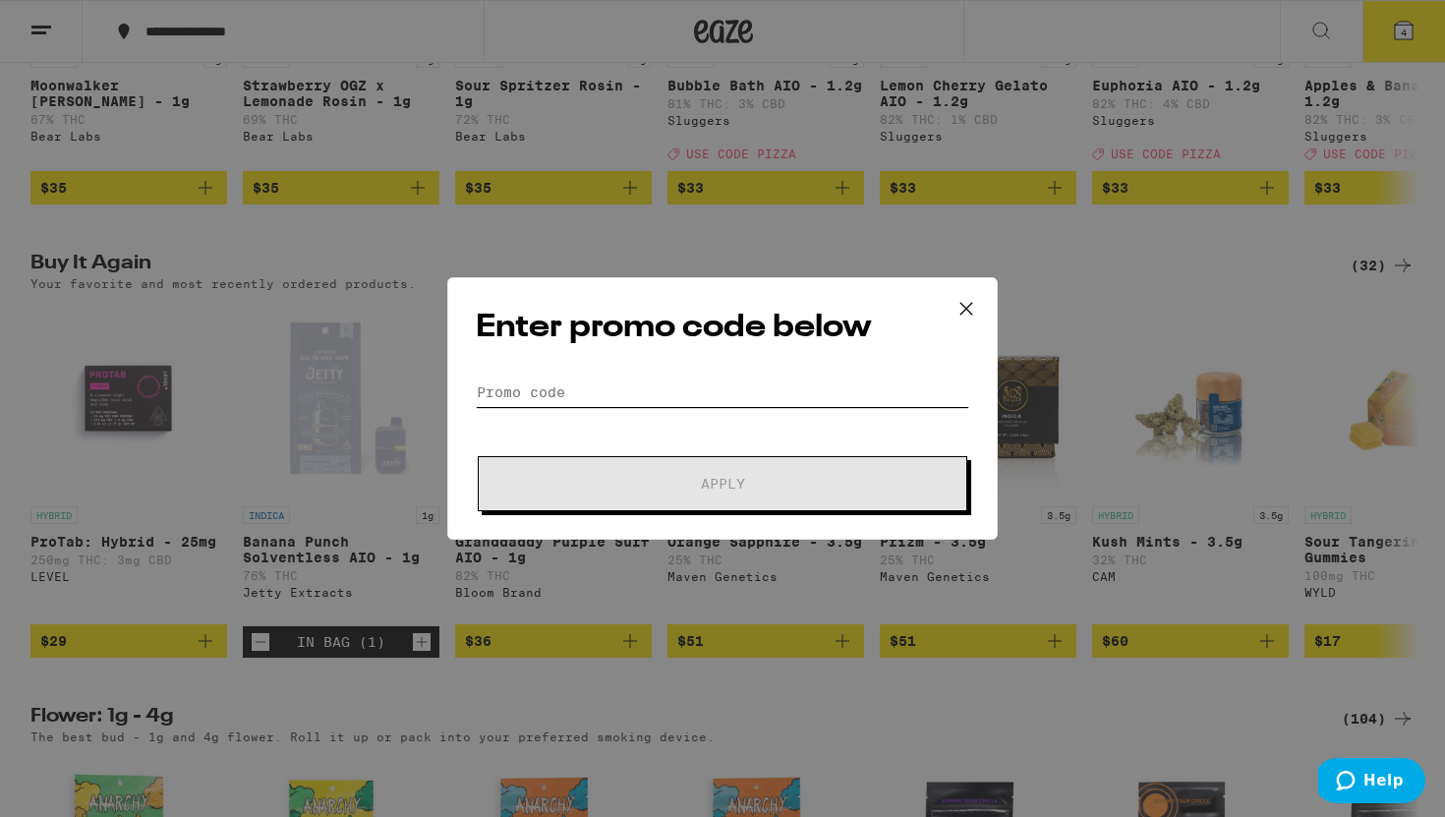
click at [586, 400] on input "Promo Code" at bounding box center [722, 391] width 493 height 29
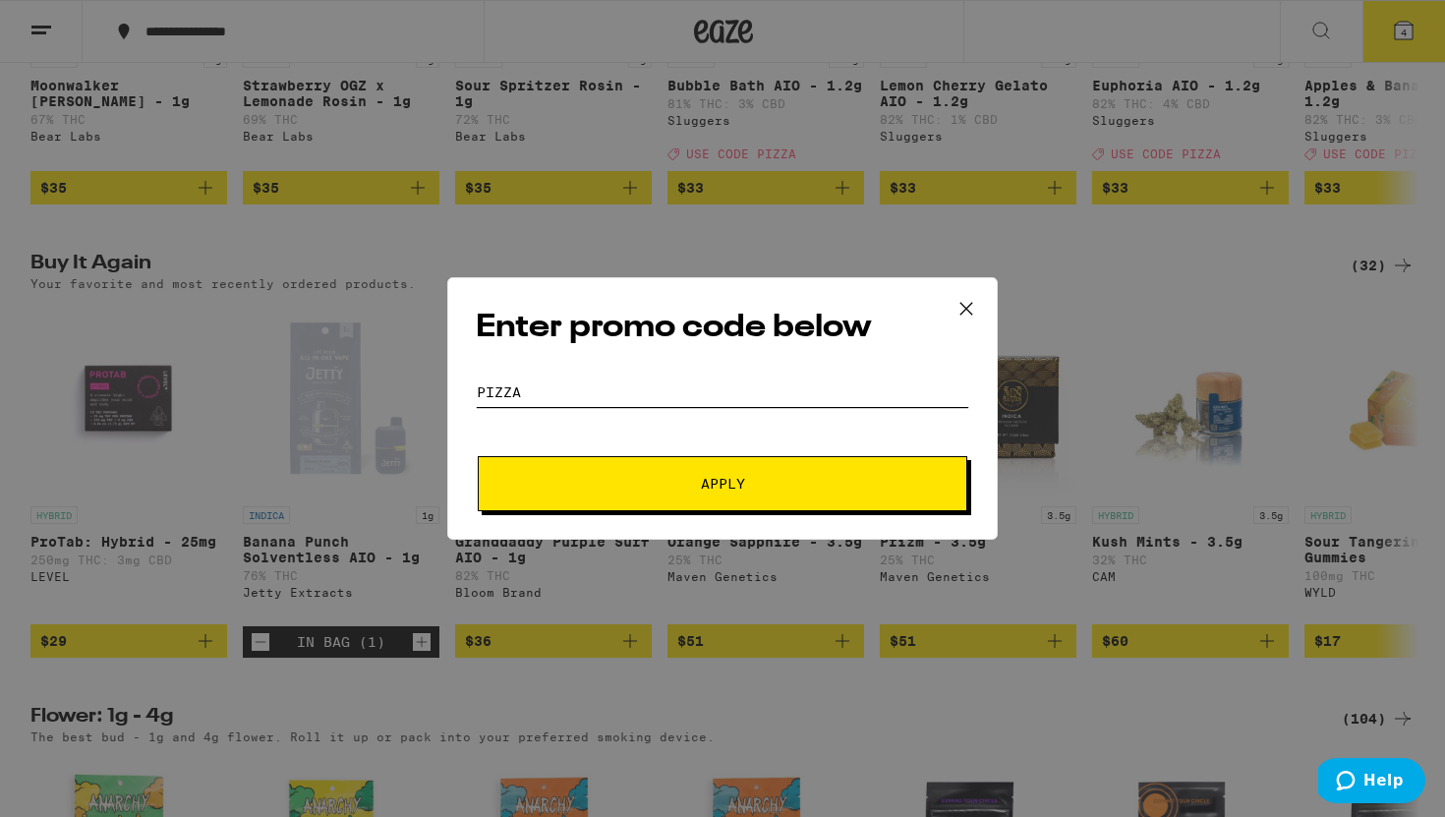
type input "PIZZA"
click at [623, 471] on button "Apply" at bounding box center [722, 483] width 489 height 55
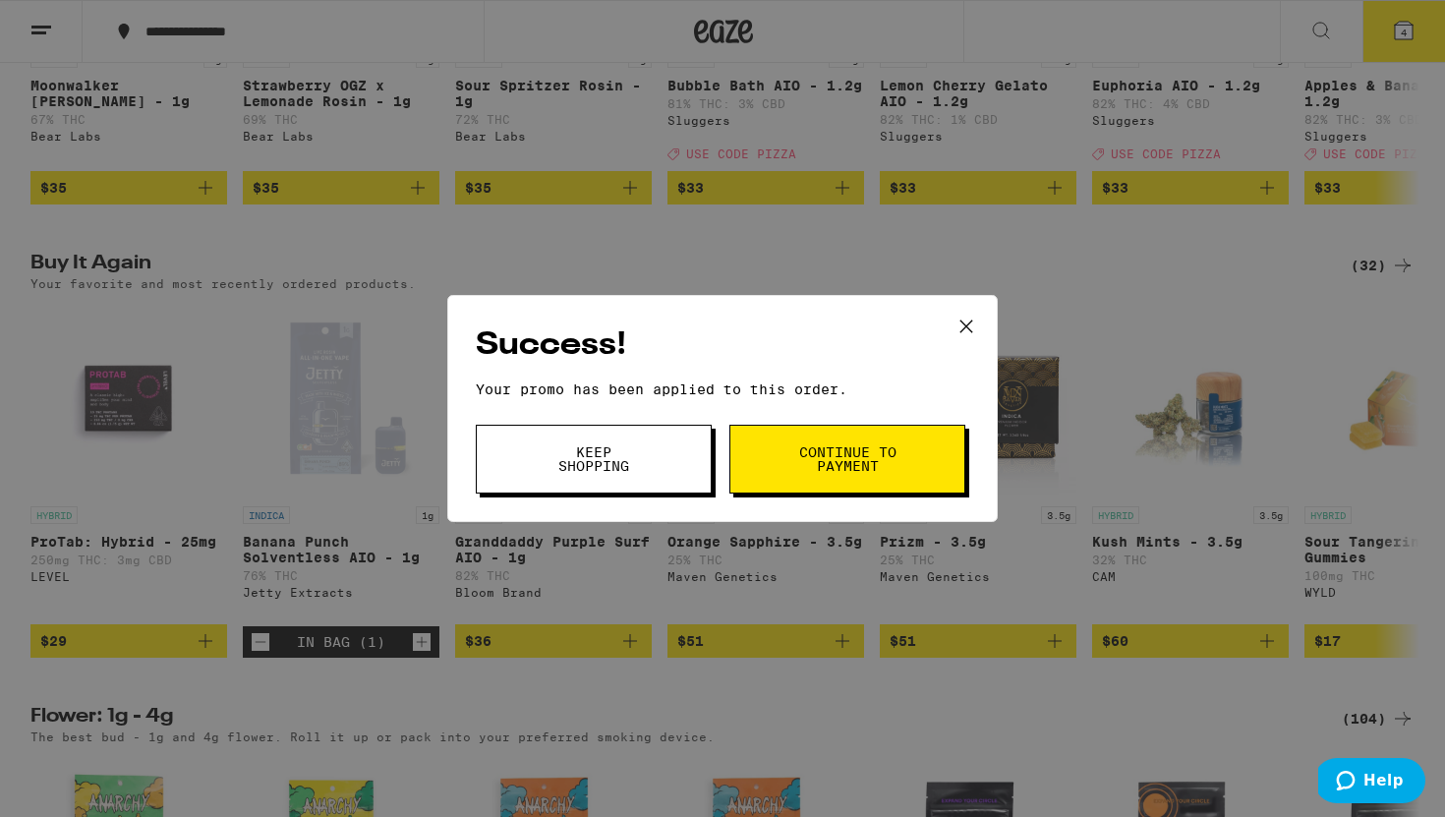
click at [784, 477] on button "Continue to payment" at bounding box center [847, 459] width 236 height 69
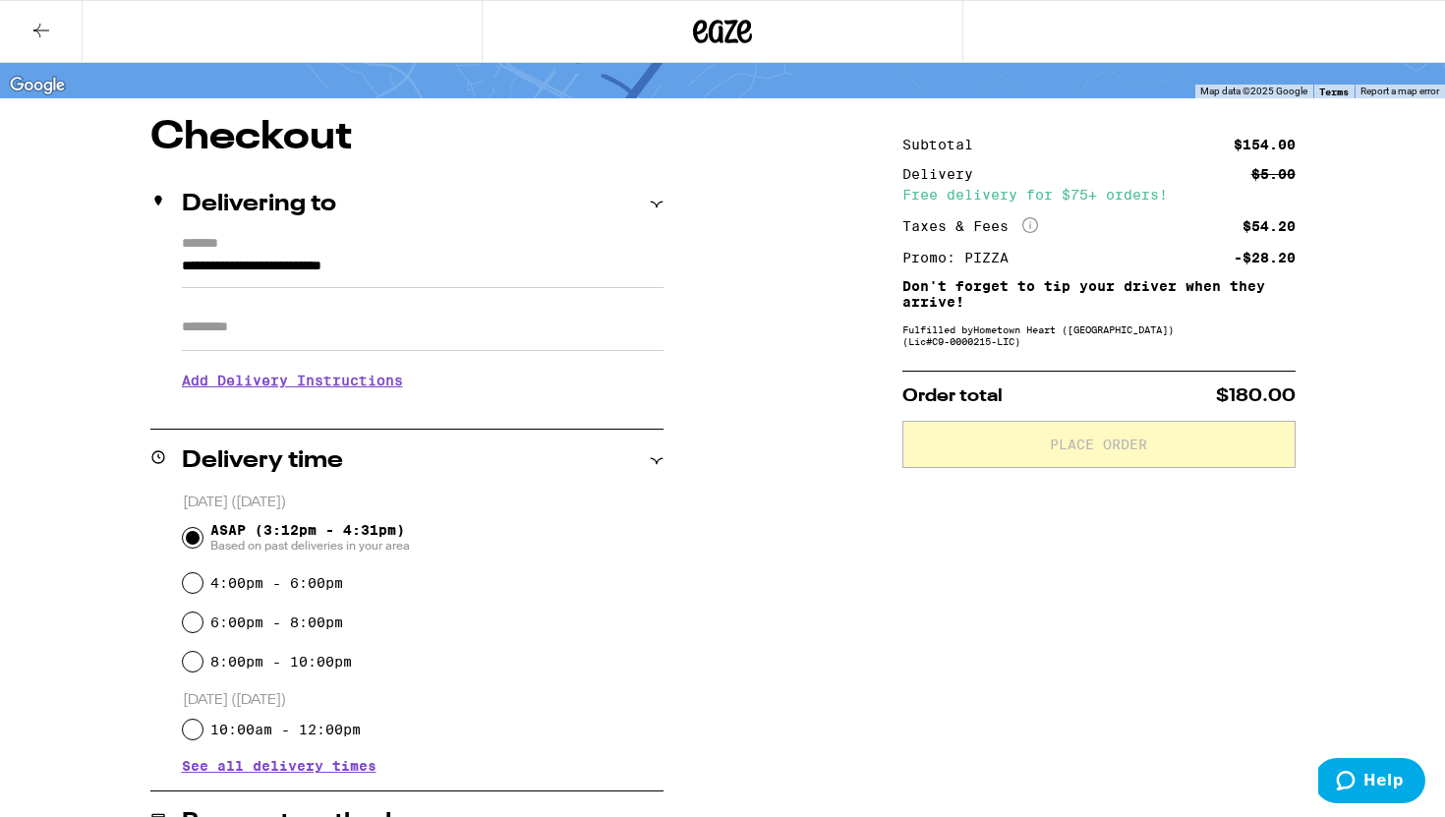
scroll to position [111, 0]
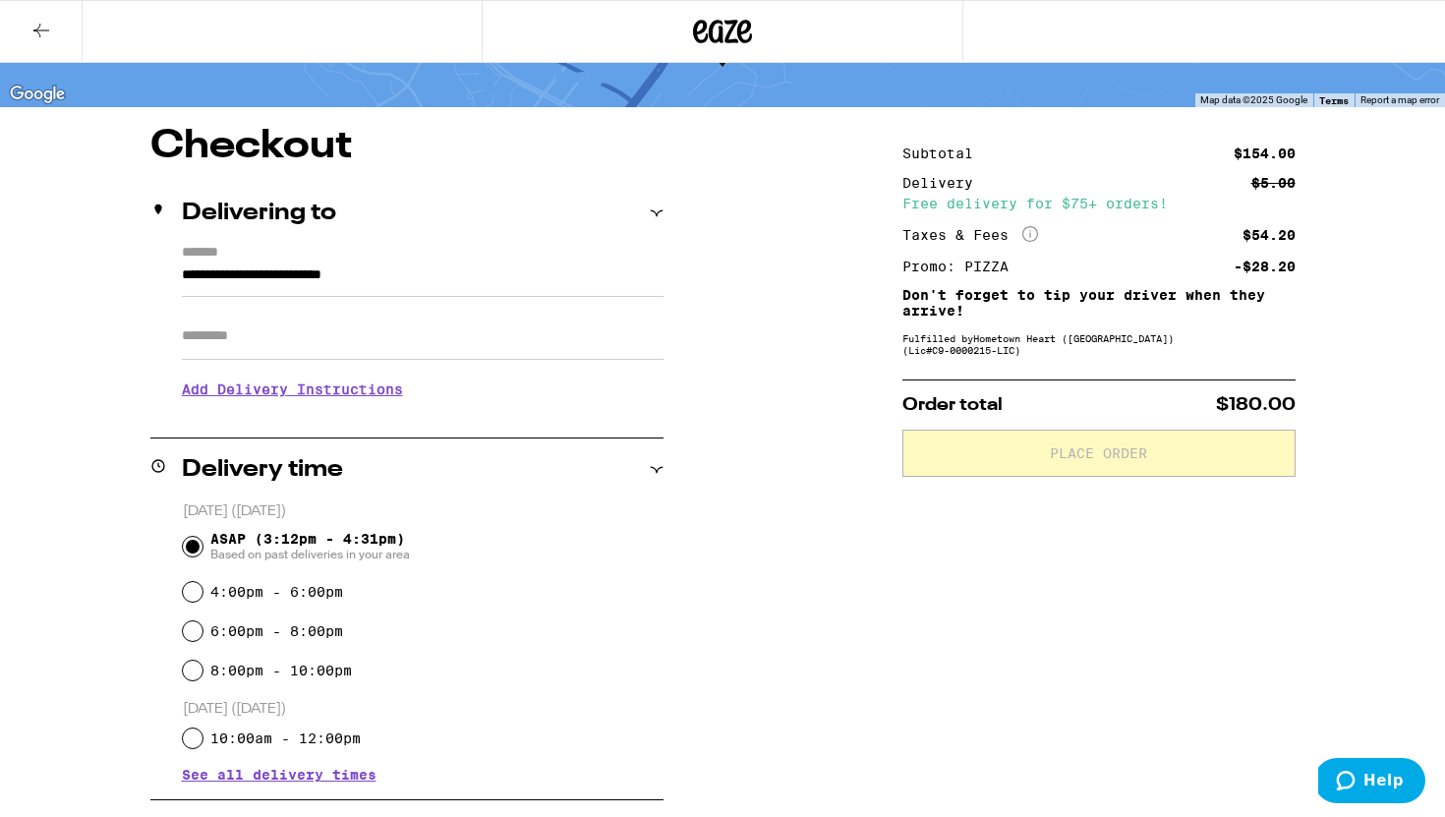
click at [369, 394] on h3 "Add Delivery Instructions" at bounding box center [423, 389] width 482 height 45
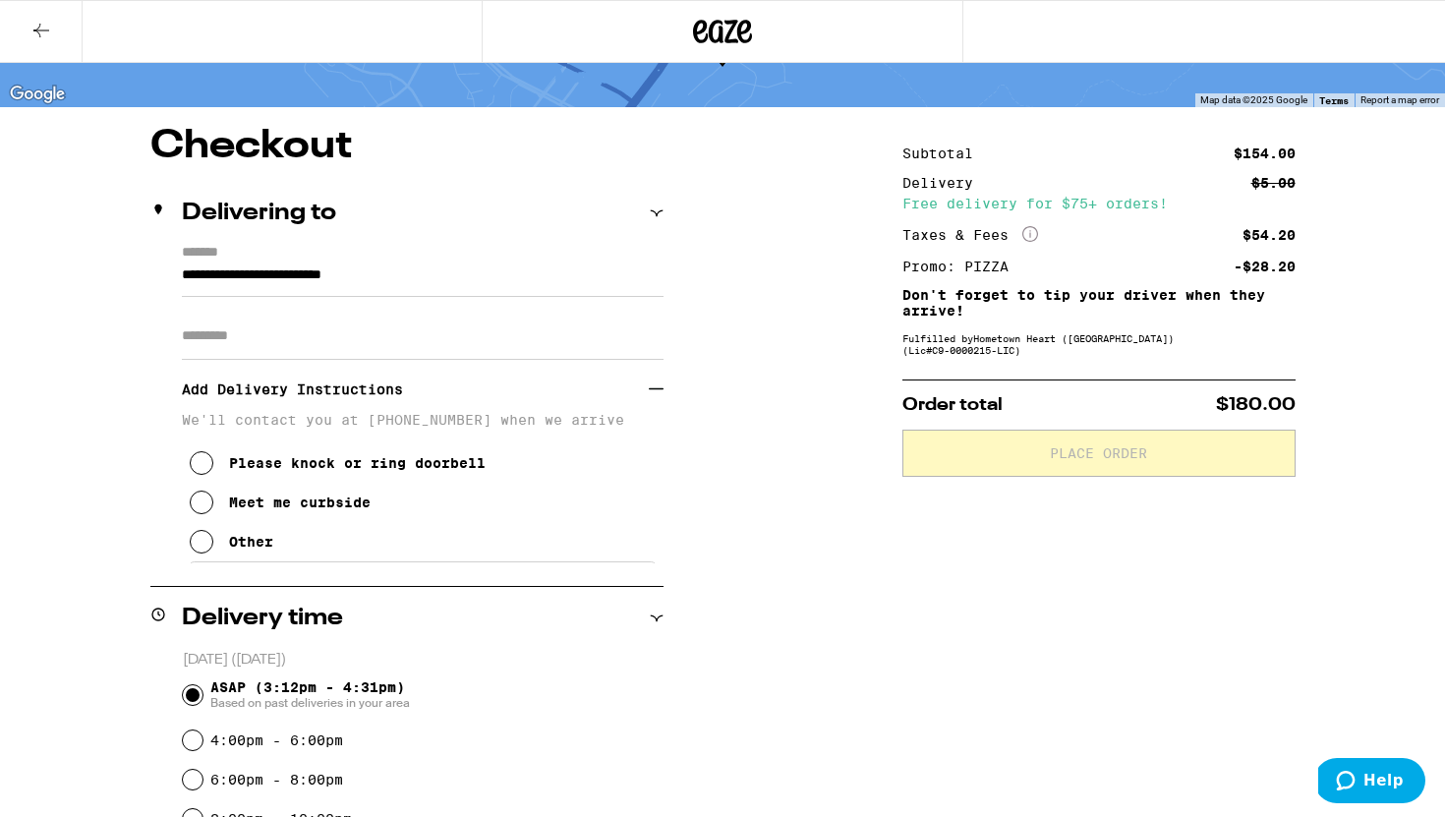
click at [262, 459] on button "Please knock or ring doorbell" at bounding box center [338, 462] width 296 height 39
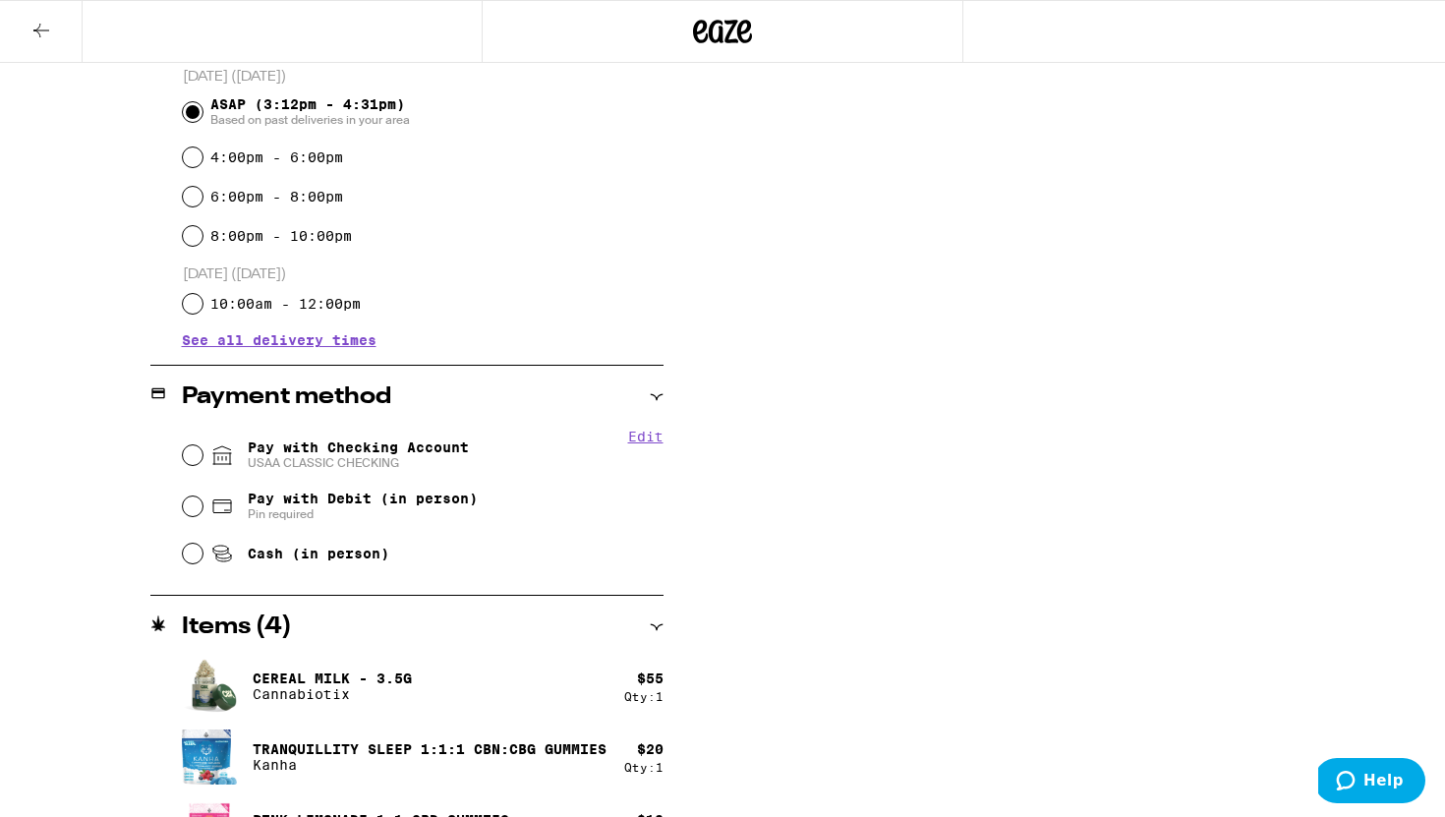
scroll to position [695, 0]
click at [347, 452] on span "Pay with Checking Account USAA CLASSIC CHECKING" at bounding box center [358, 453] width 221 height 31
click at [202, 452] on input "Pay with Checking Account USAA CLASSIC CHECKING" at bounding box center [193, 454] width 20 height 20
radio input "true"
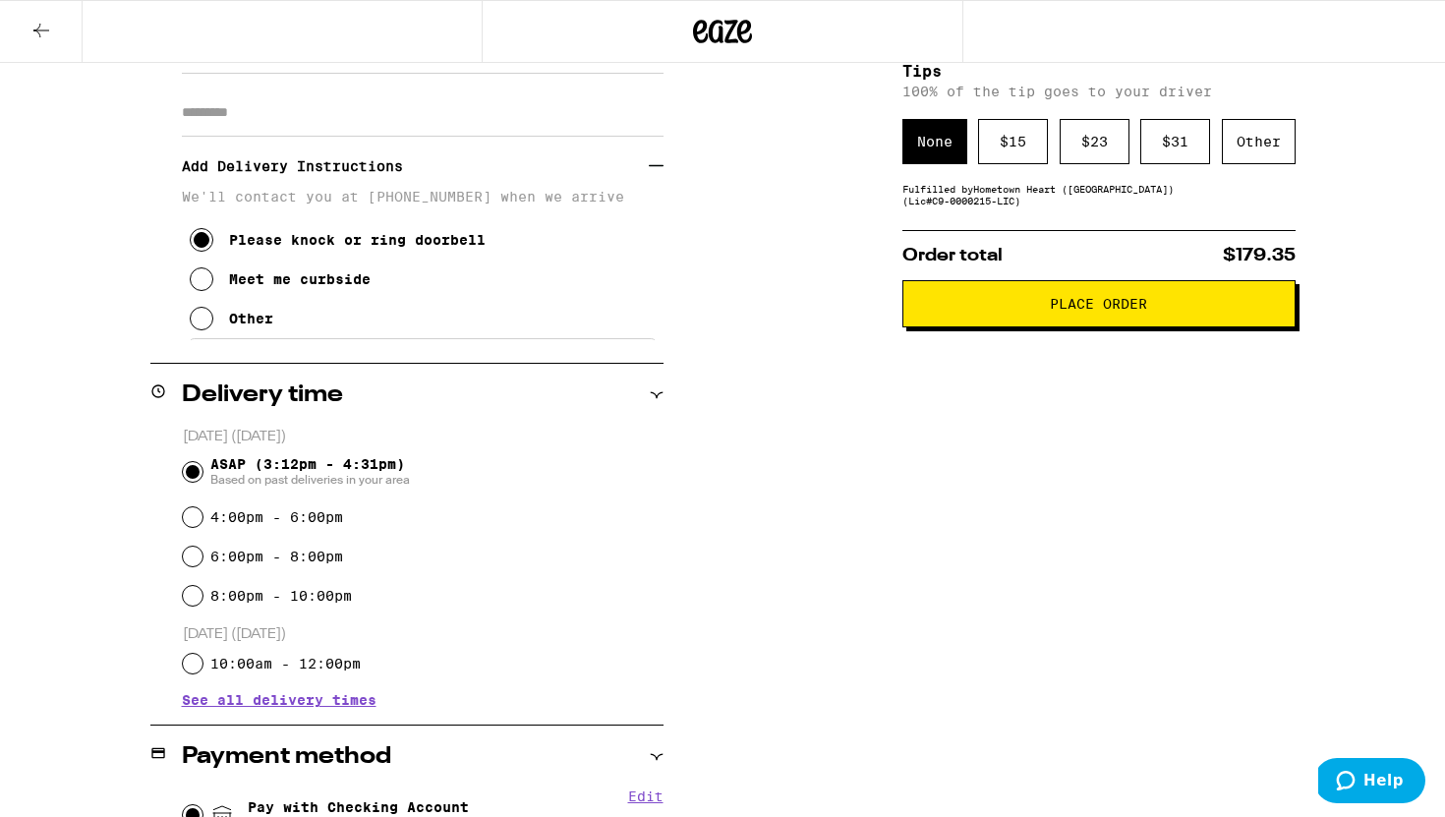
scroll to position [309, 0]
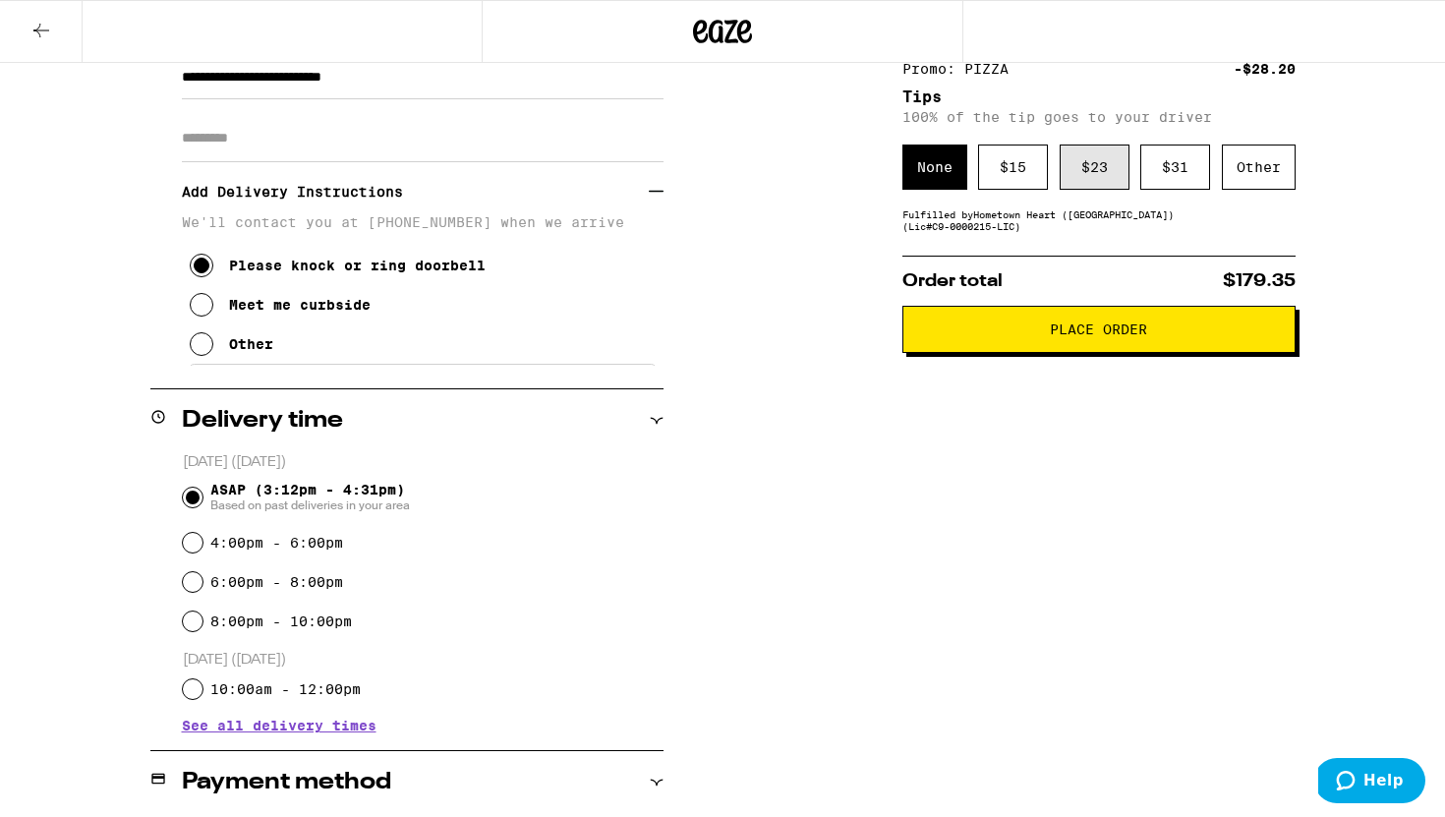
click at [1083, 190] on div "$ 23" at bounding box center [1095, 166] width 70 height 45
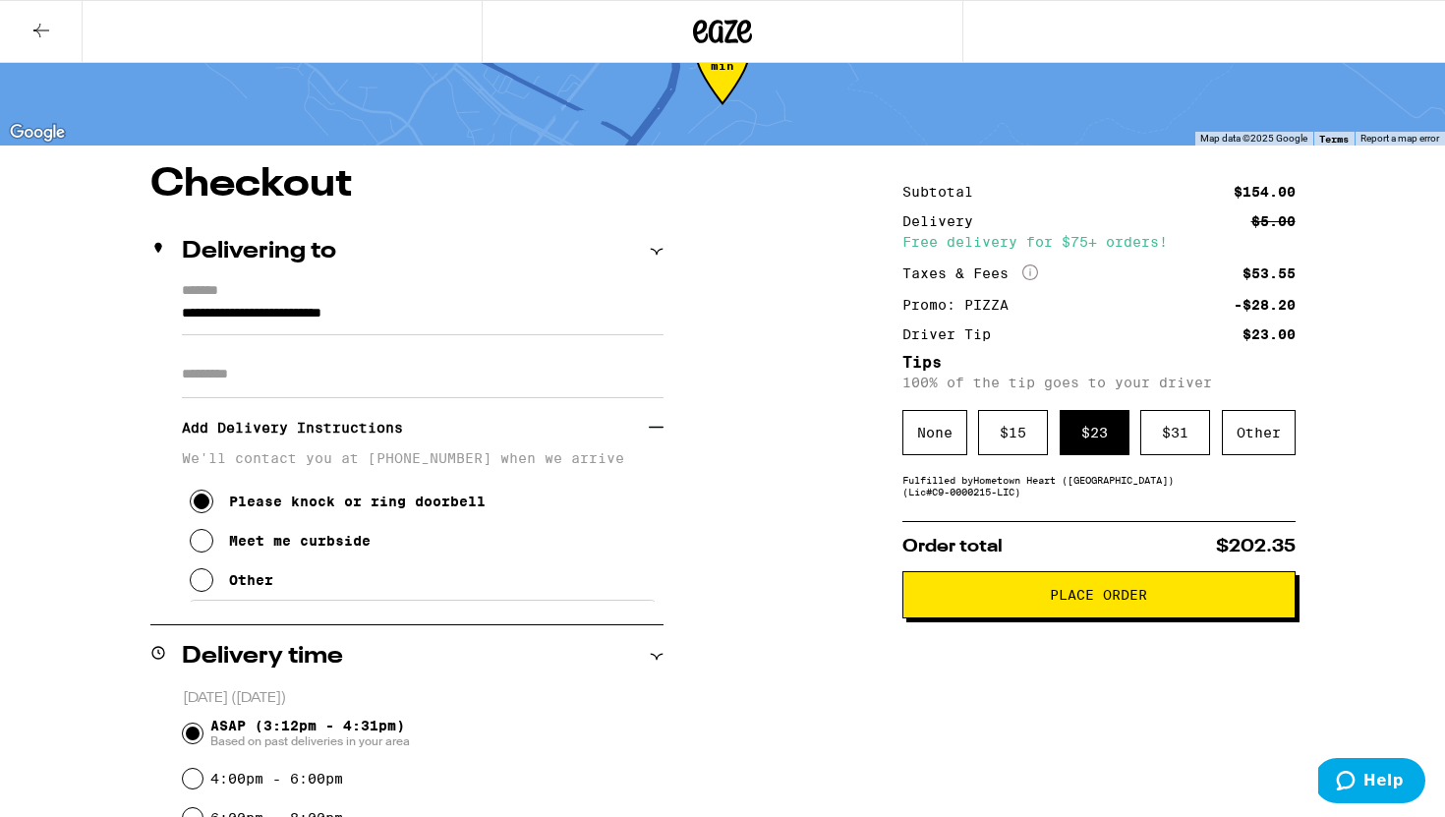
scroll to position [0, 0]
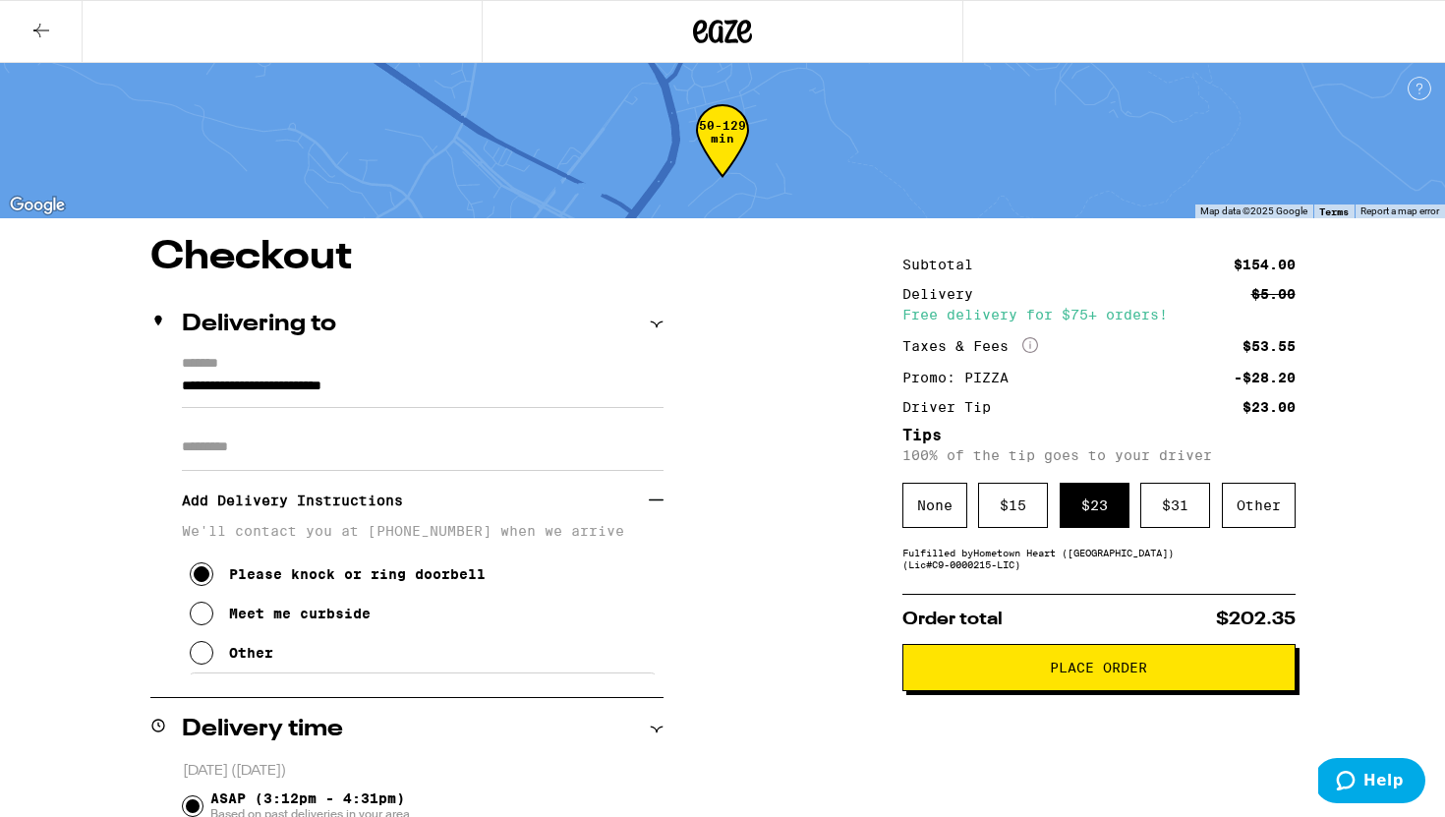
click at [1039, 672] on span "Place Order" at bounding box center [1099, 667] width 360 height 14
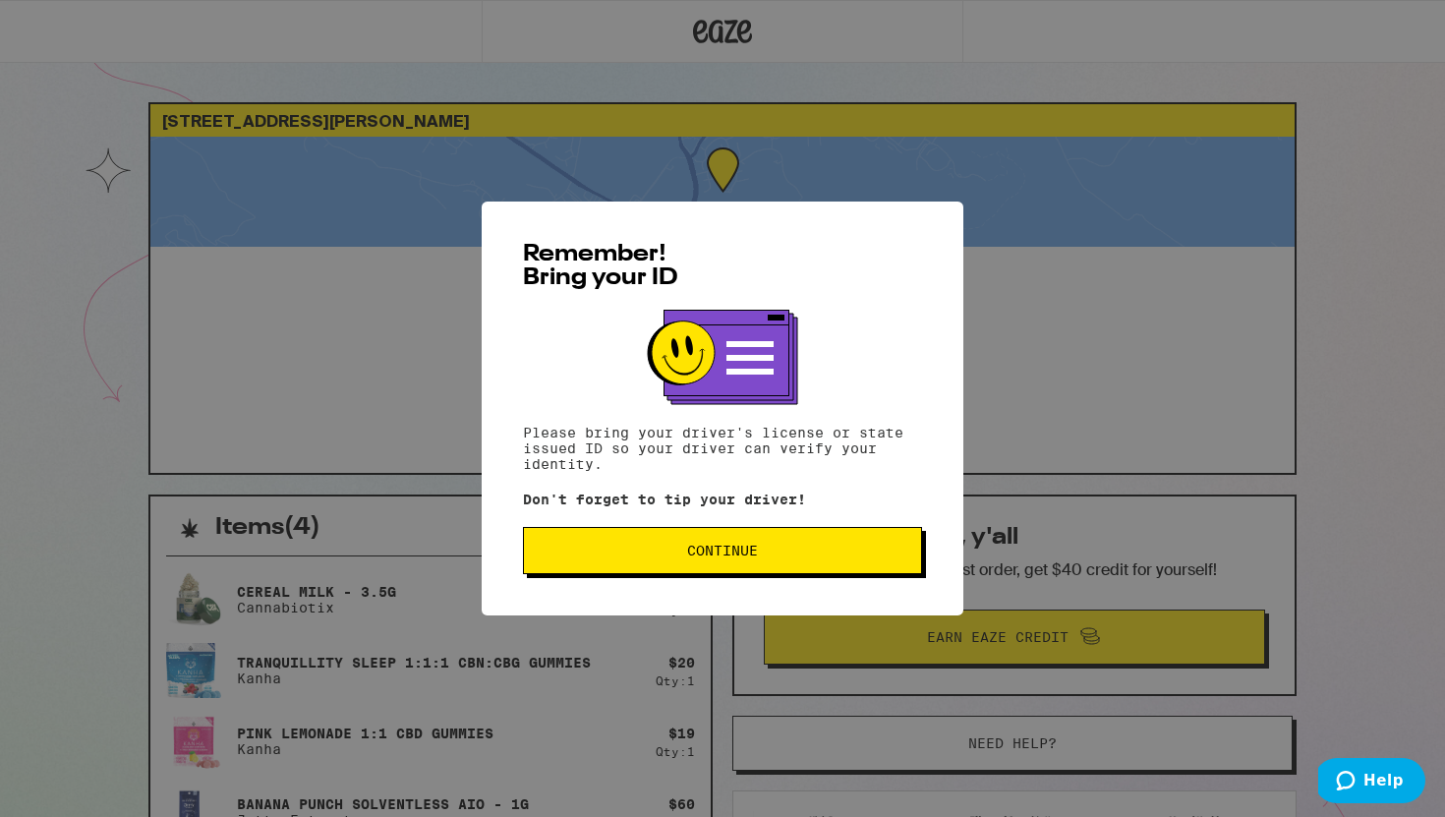
click at [803, 547] on button "Continue" at bounding box center [722, 550] width 399 height 47
